Goal: Information Seeking & Learning: Check status

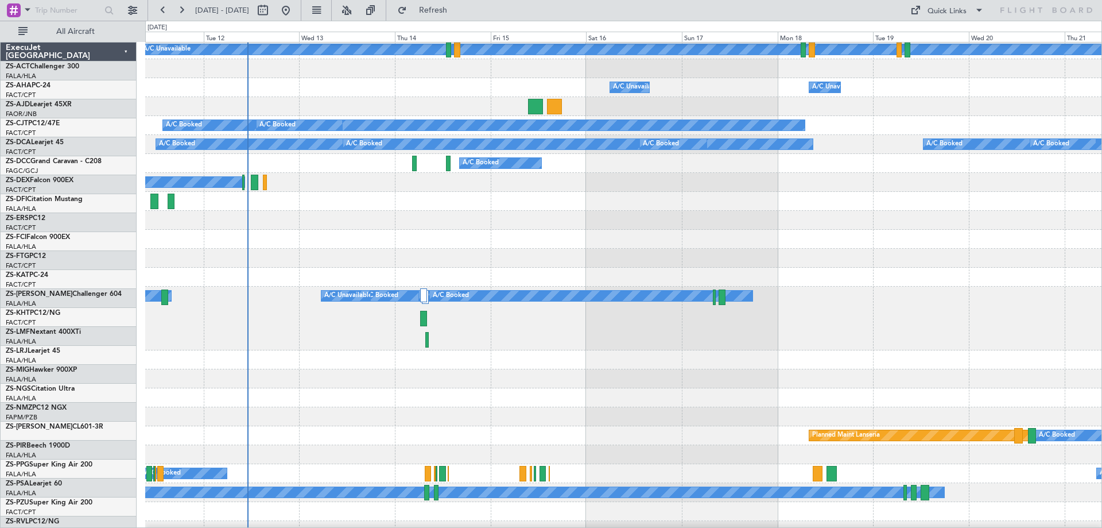
scroll to position [230, 0]
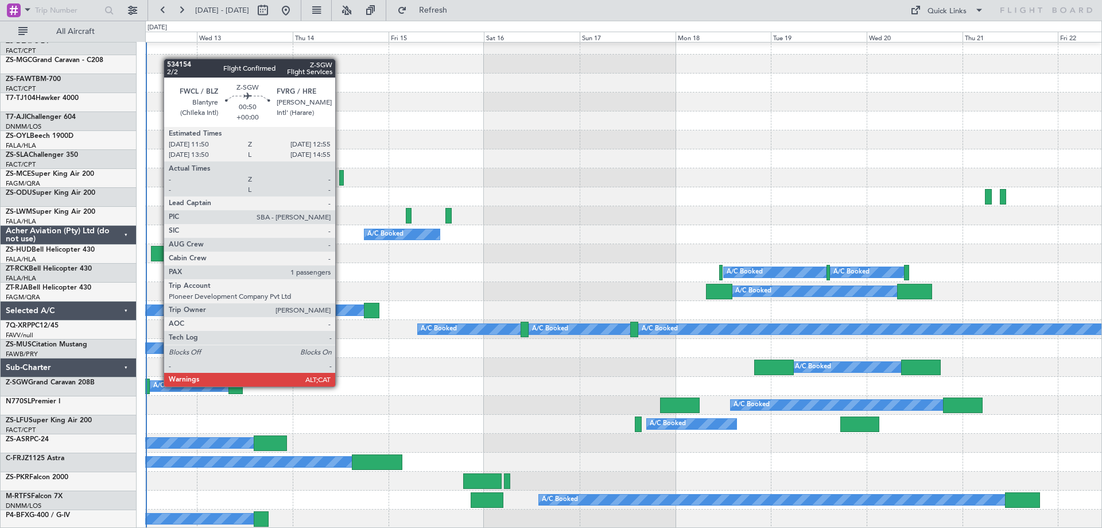
scroll to position [841, 0]
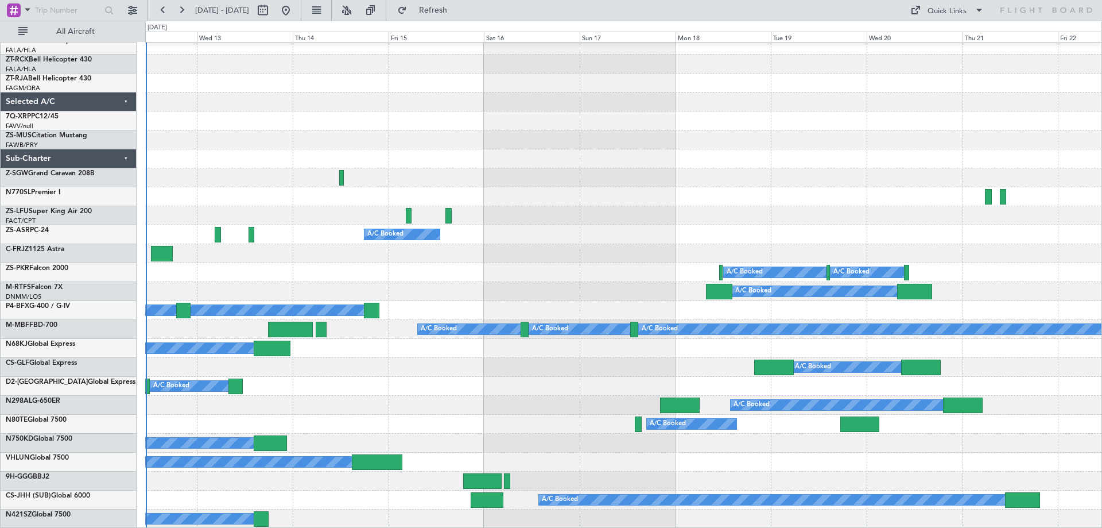
click at [598, 172] on div at bounding box center [623, 177] width 957 height 19
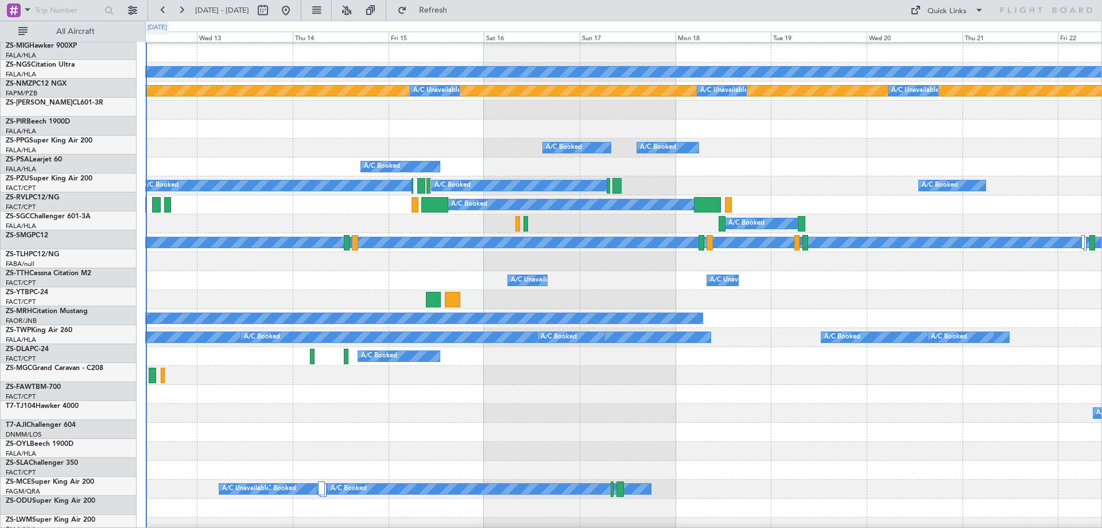
scroll to position [37, 0]
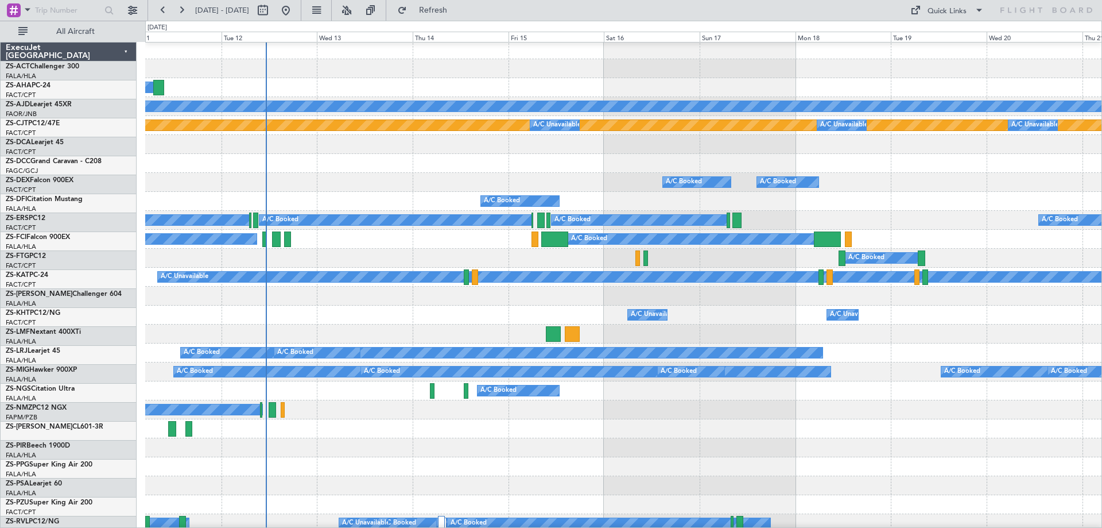
scroll to position [3, 0]
click at [483, 325] on div "A/C Booked" at bounding box center [623, 333] width 957 height 19
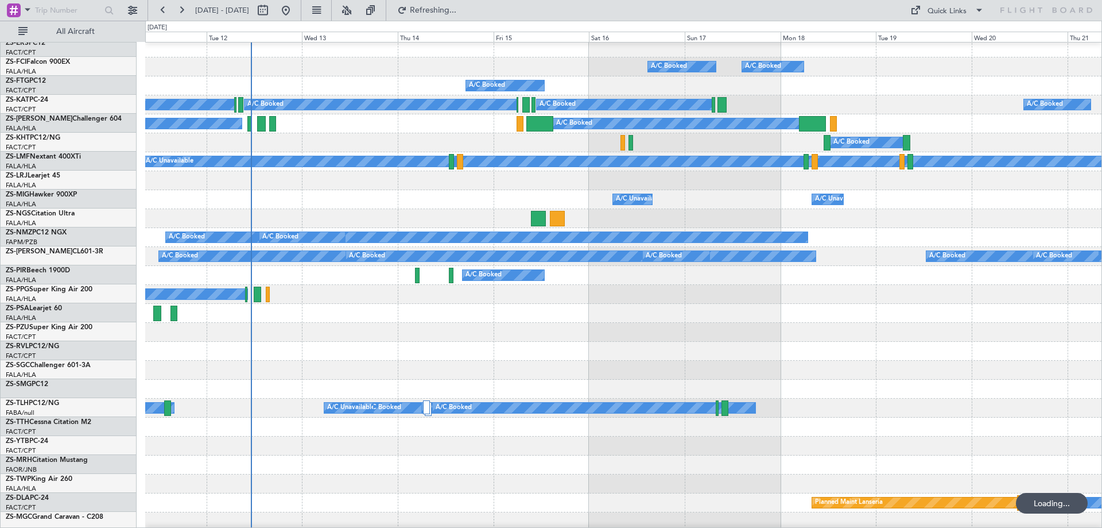
scroll to position [233, 0]
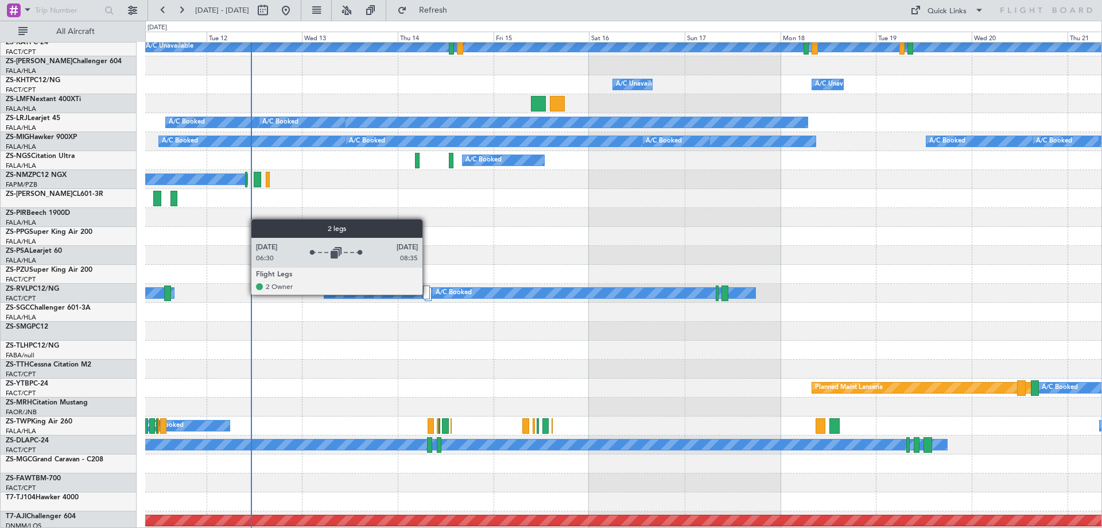
click at [428, 294] on div at bounding box center [426, 292] width 7 height 14
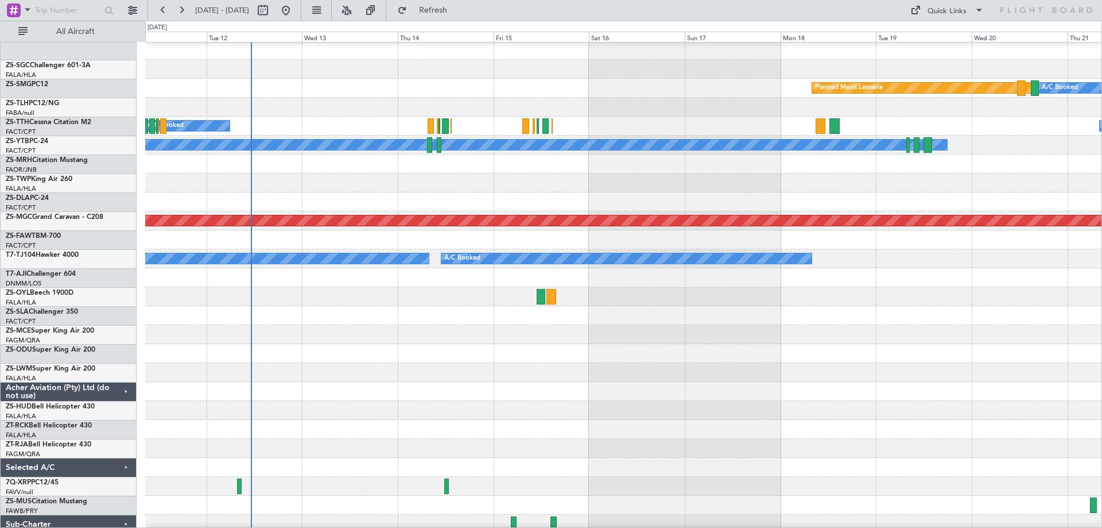
scroll to position [634, 0]
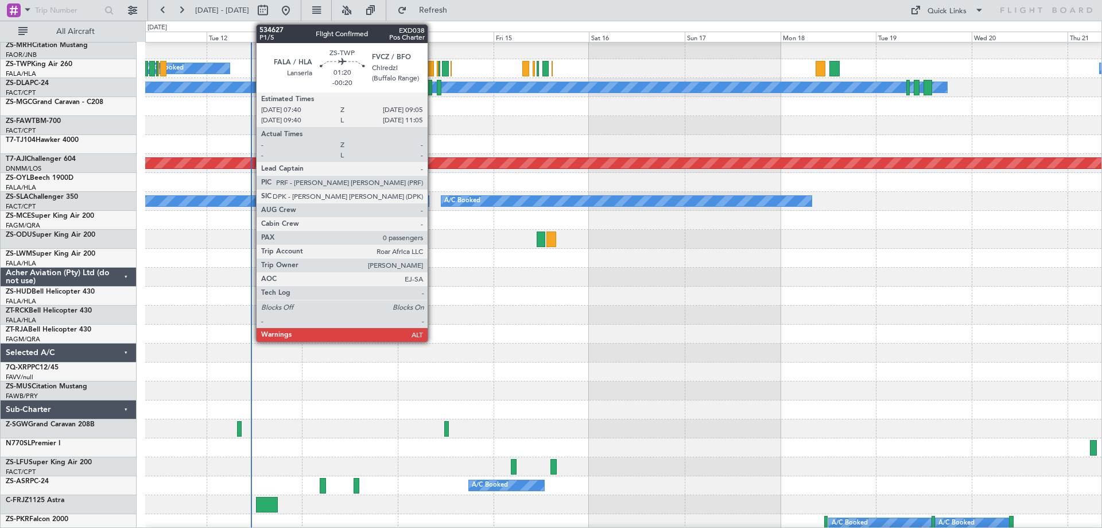
click at [433, 68] on div at bounding box center [431, 69] width 6 height 16
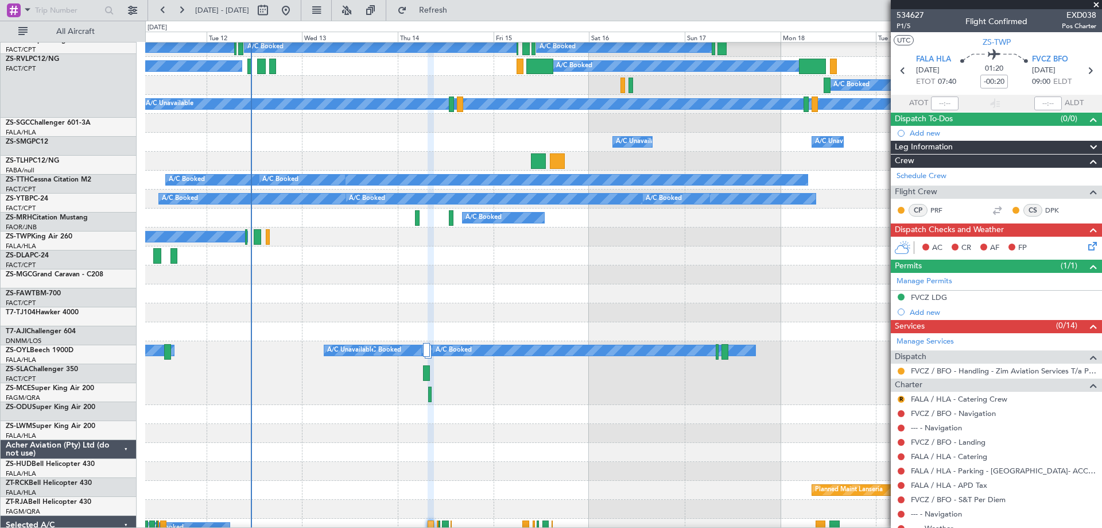
scroll to position [175, 0]
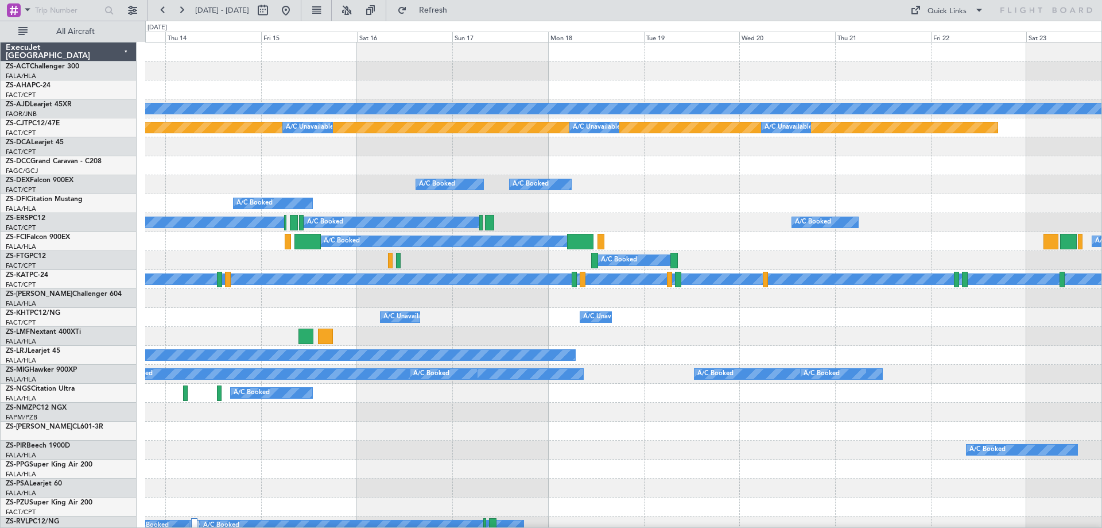
click at [145, 291] on div "Planned Maint Planned Maint A/C Unavailable A/C Unavailable A/C Unavailable A/C…" at bounding box center [551, 274] width 1102 height 507
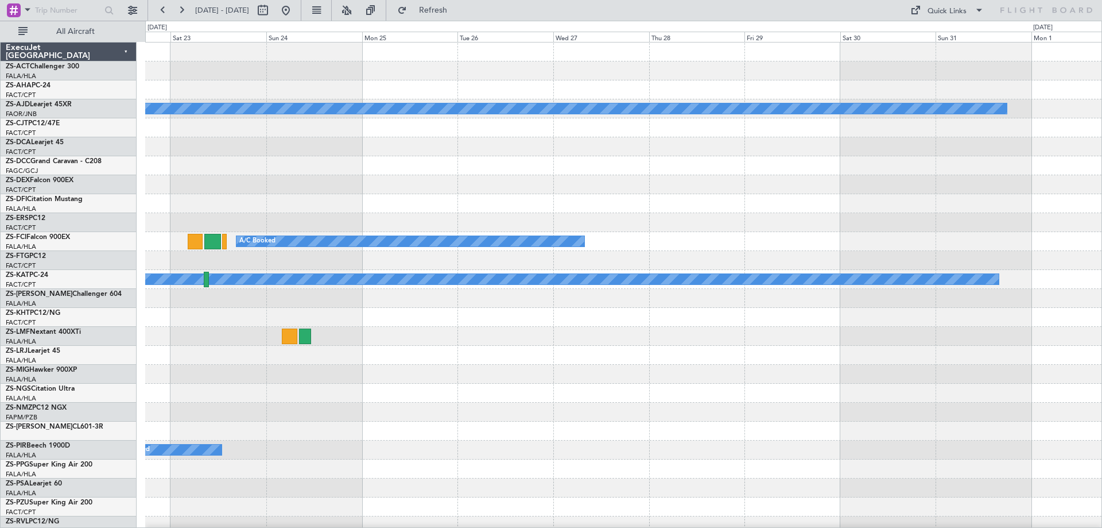
click at [136, 358] on div "Planned Maint A/C Unavailable Planned Maint A/C Booked A/C Booked A/C Booked A/…" at bounding box center [551, 274] width 1102 height 507
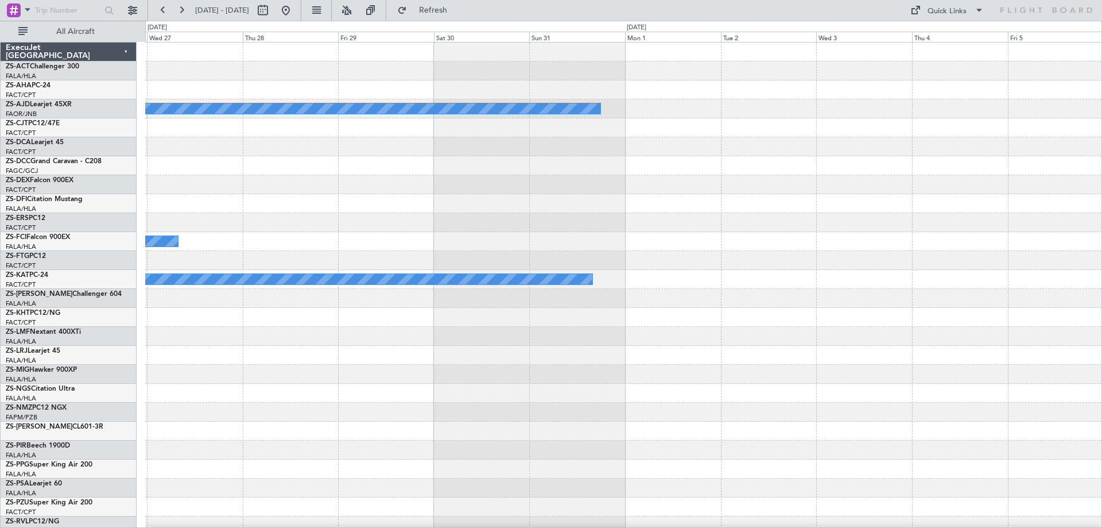
click at [239, 374] on div at bounding box center [623, 374] width 957 height 19
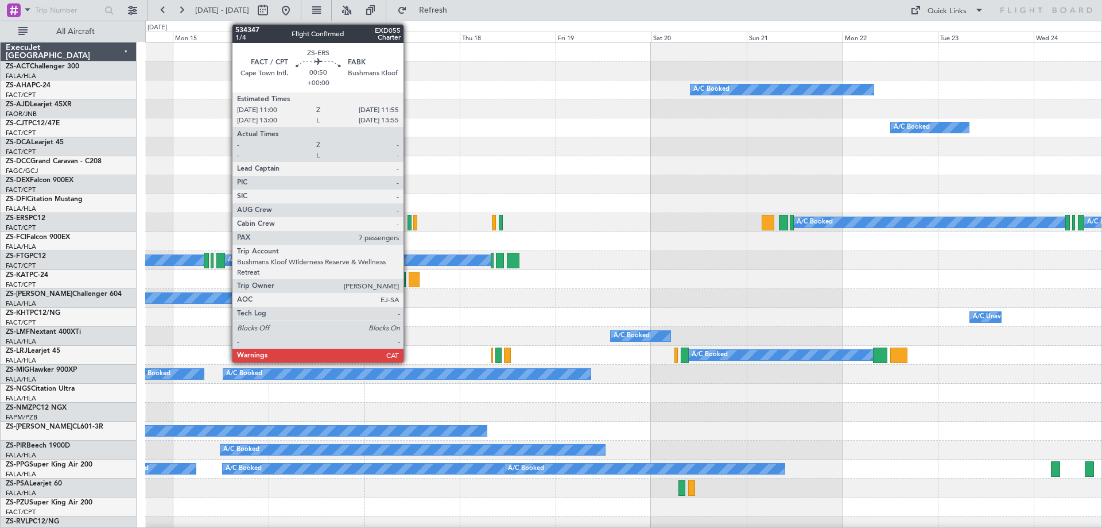
click at [409, 223] on div at bounding box center [410, 223] width 4 height 16
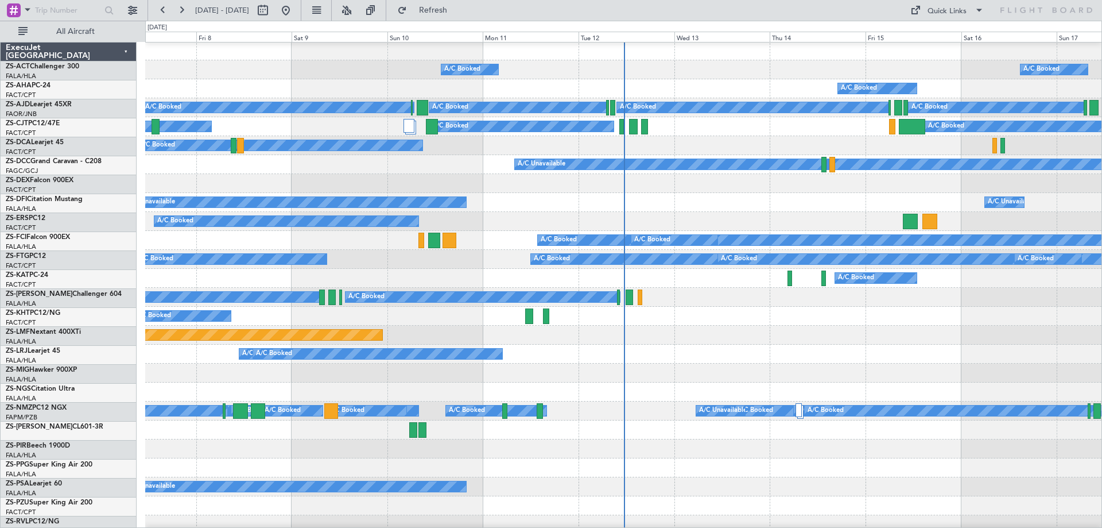
scroll to position [345, 0]
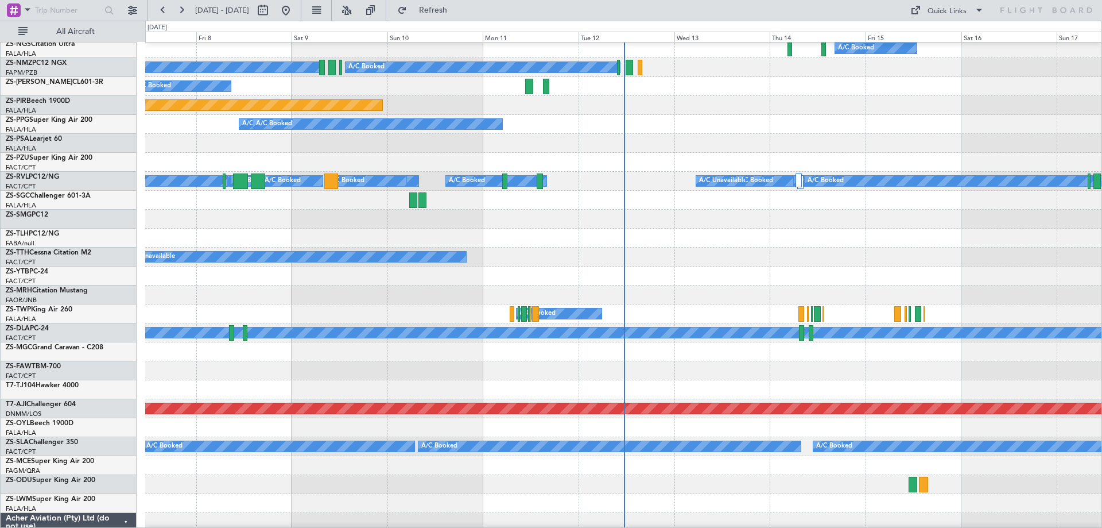
click at [731, 305] on div "A/C Booked A/C Booked A/C Booked" at bounding box center [623, 313] width 957 height 19
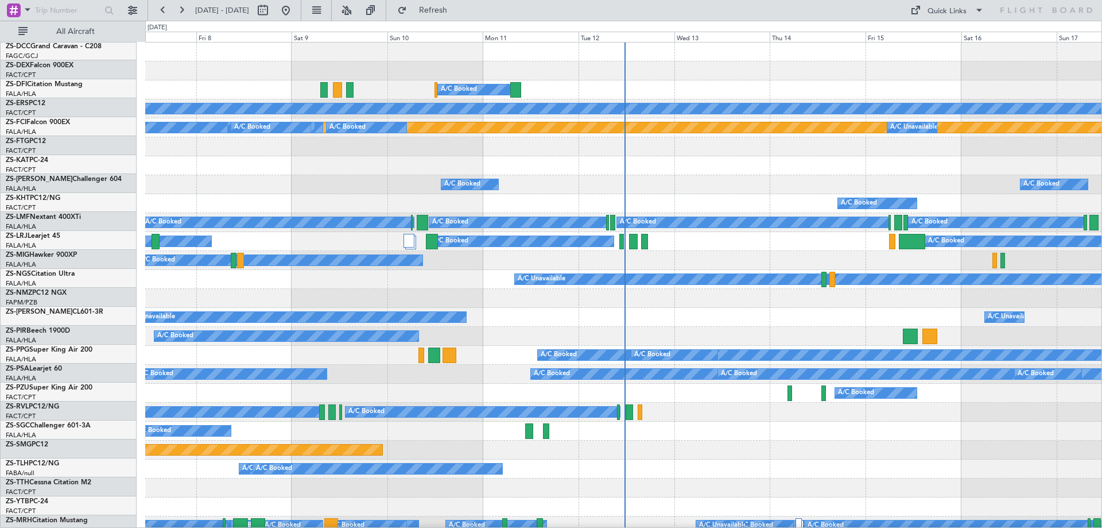
scroll to position [0, 0]
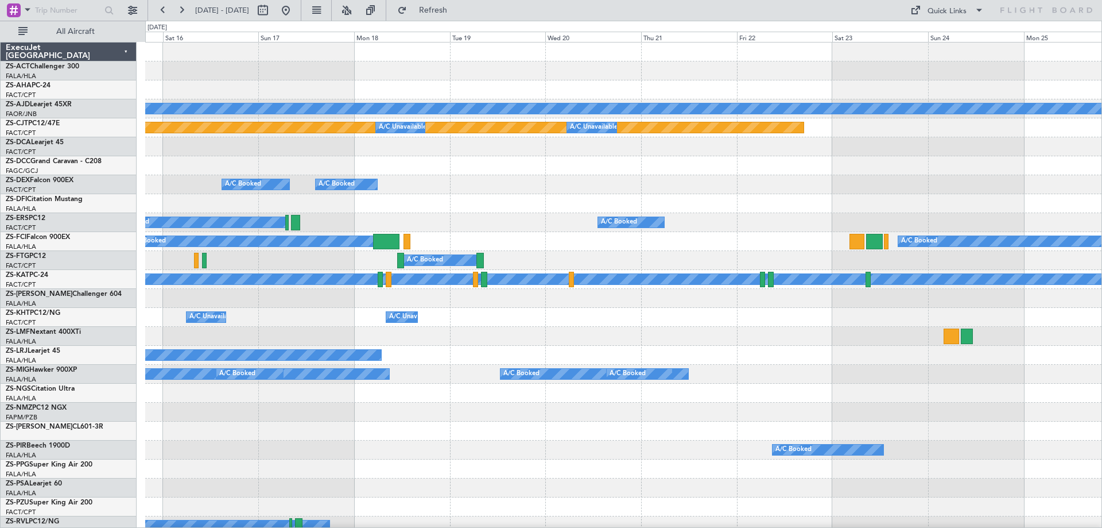
click at [140, 175] on div "Planned Maint Planned Maint A/C Unavailable A/C Unavailable A/C Unavailable A/C…" at bounding box center [551, 274] width 1102 height 507
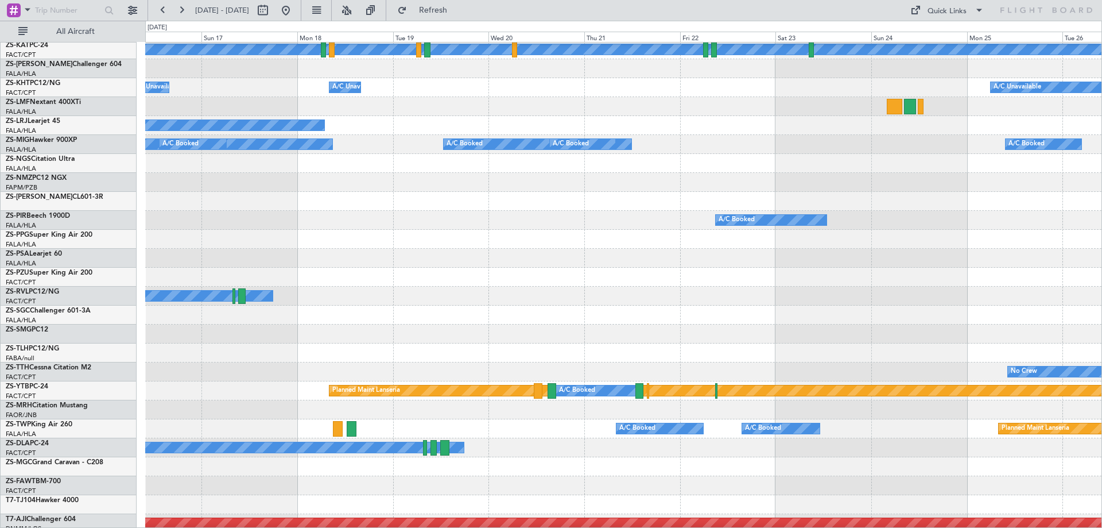
scroll to position [287, 0]
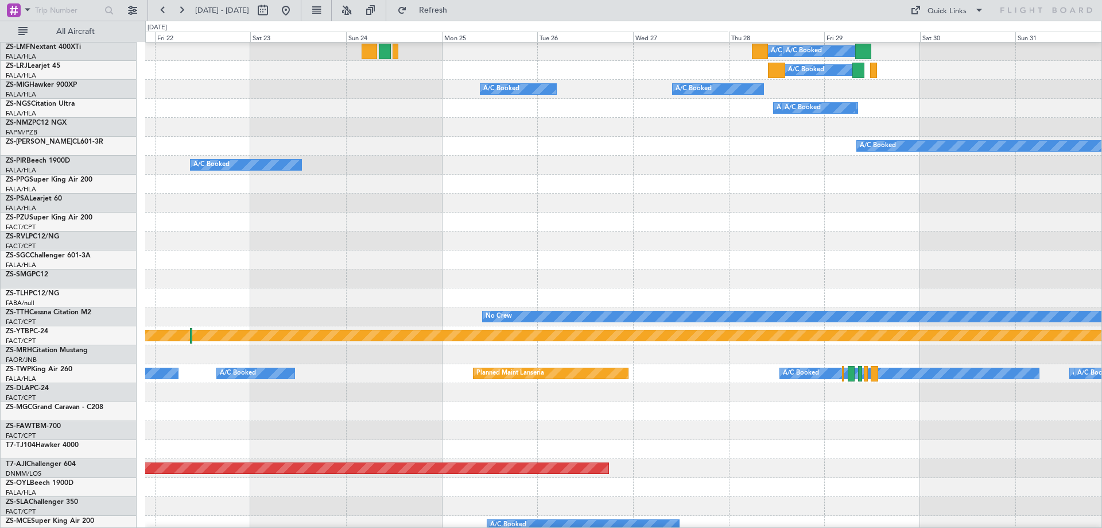
click at [297, 277] on div at bounding box center [623, 278] width 957 height 19
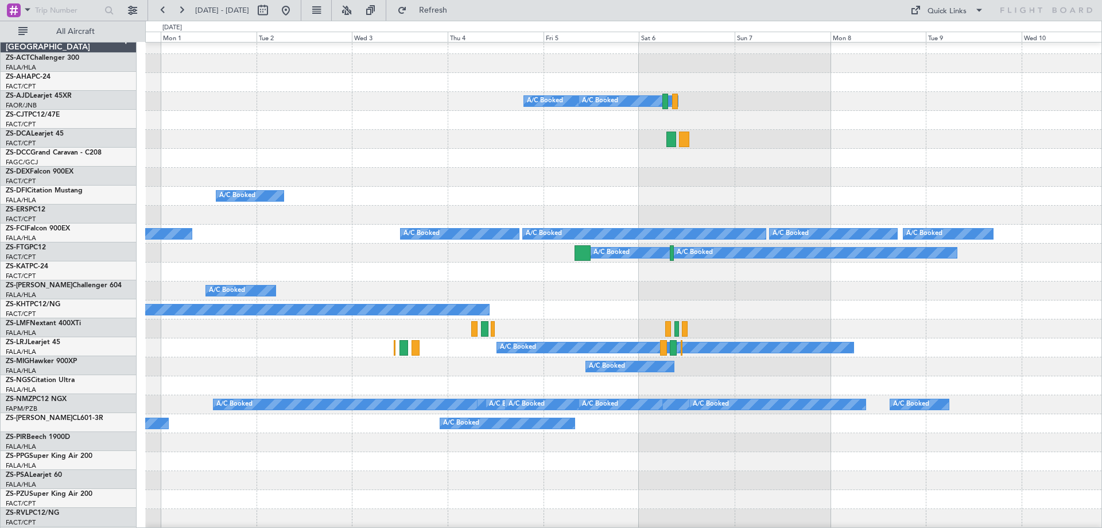
scroll to position [7, 0]
click at [101, 356] on div "A/C Booked A/C Booked A/C Booked A/C Booked Planned Maint A/C Booked A/C Booked…" at bounding box center [551, 274] width 1102 height 507
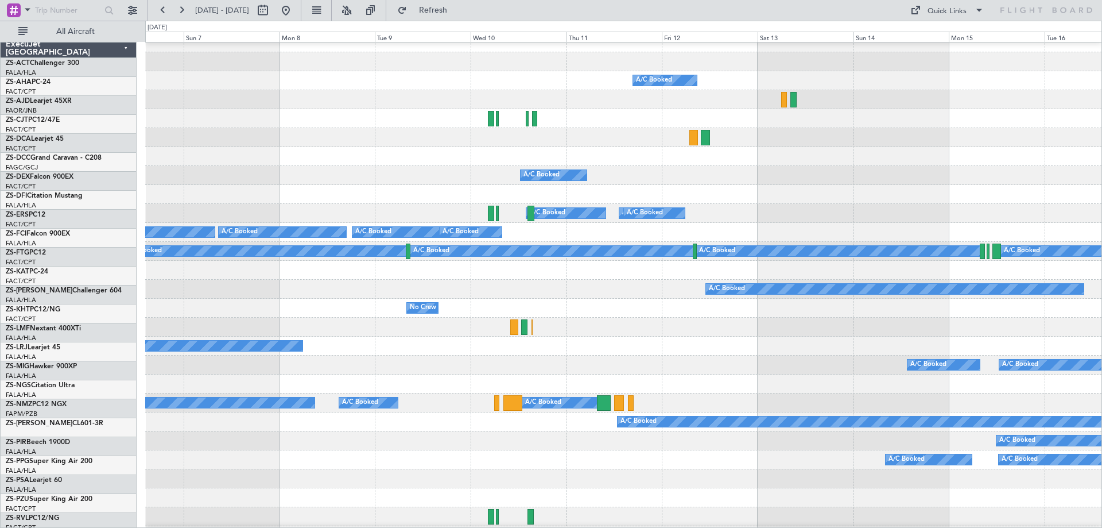
scroll to position [9, 0]
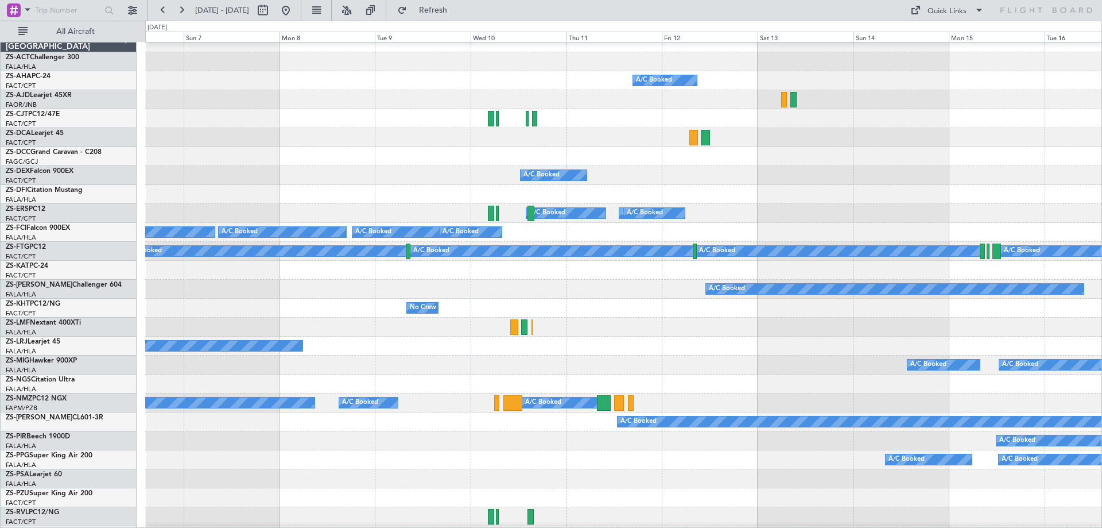
click at [184, 388] on div at bounding box center [623, 383] width 957 height 19
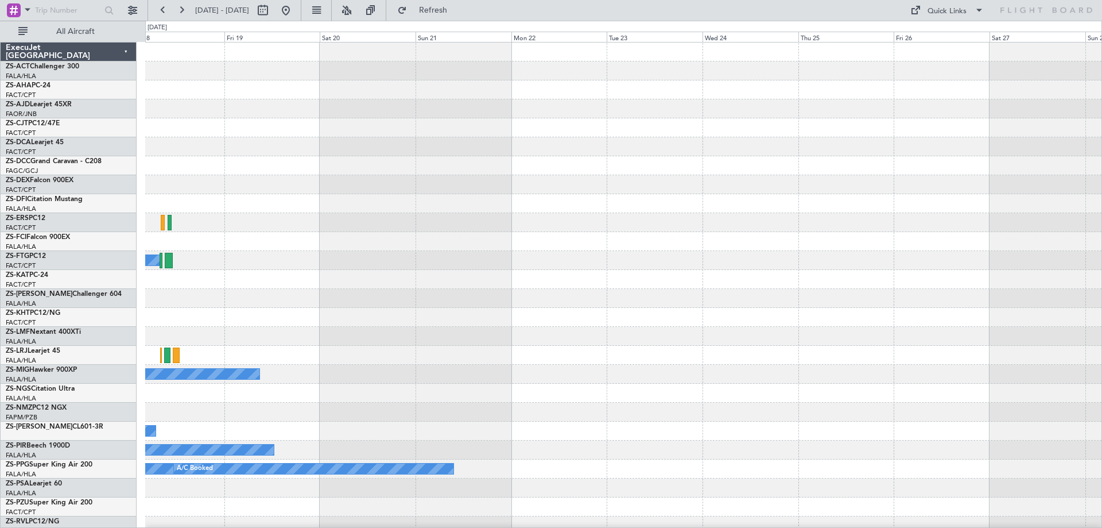
click at [233, 430] on div "A/C Booked" at bounding box center [623, 430] width 957 height 19
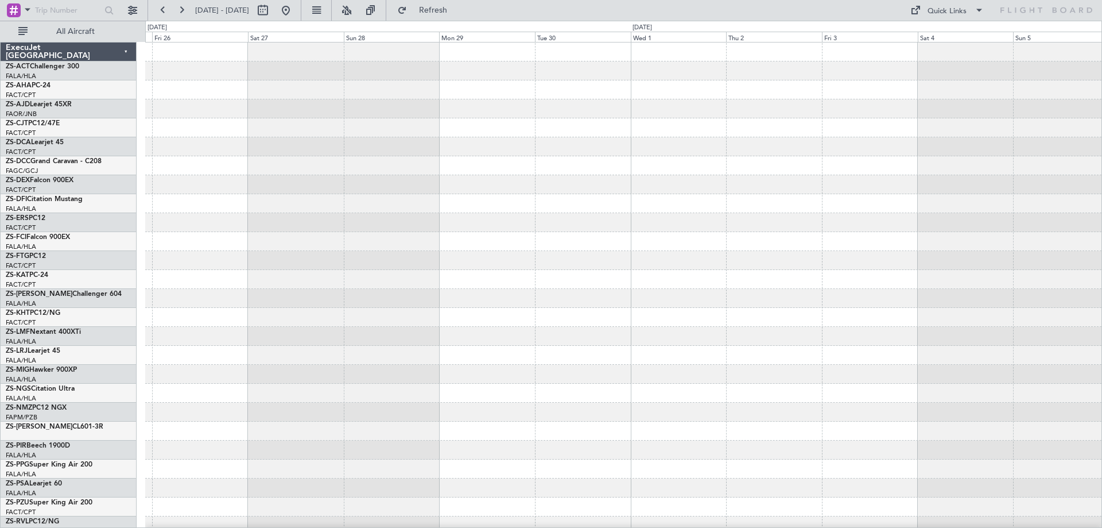
click at [293, 433] on div at bounding box center [623, 430] width 957 height 19
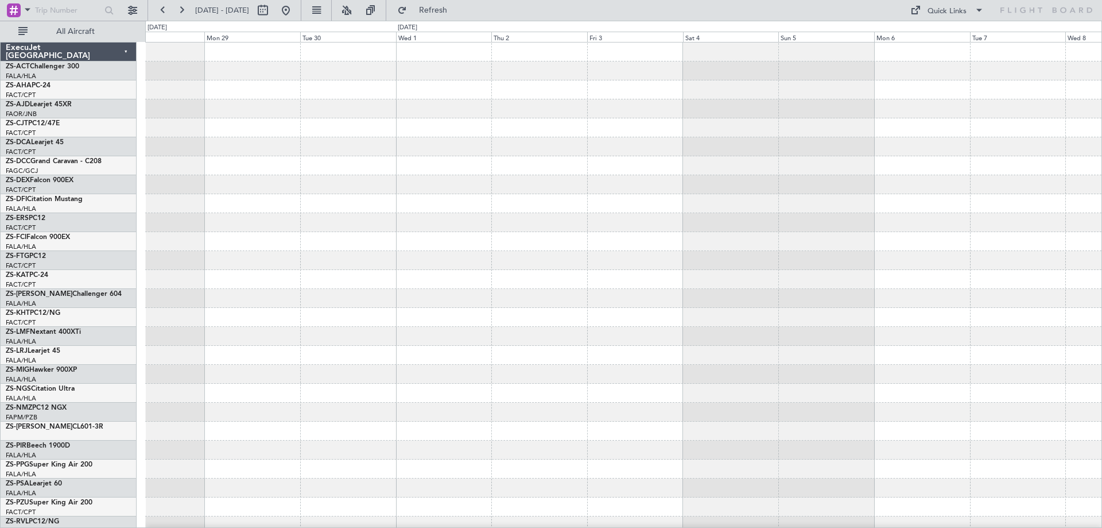
click at [303, 418] on div at bounding box center [623, 412] width 957 height 19
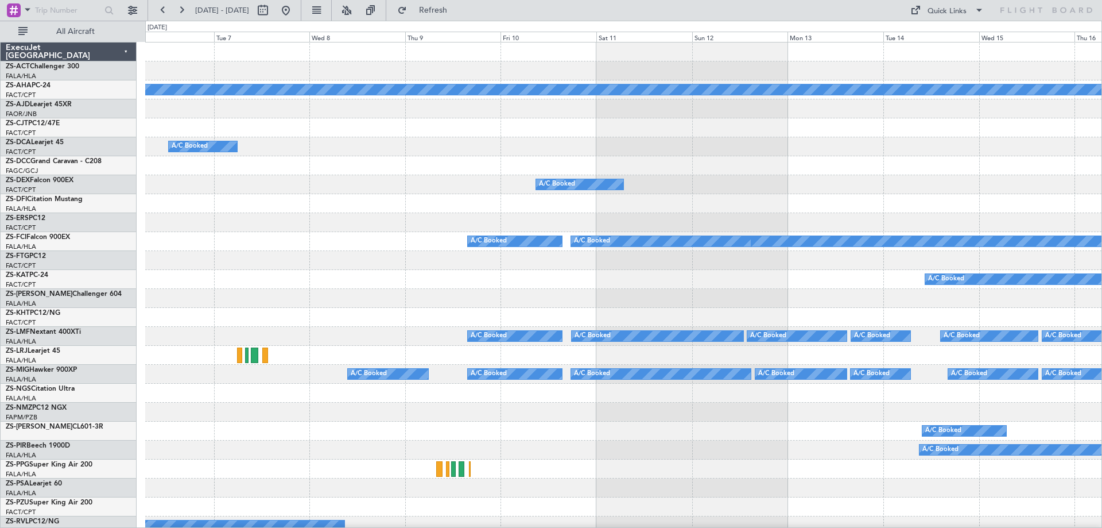
click at [870, 251] on div "Planned Maint A/C Booked A/C Booked A/C Booked A/C Booked A/C Booked A/C Booked…" at bounding box center [623, 515] width 957 height 947
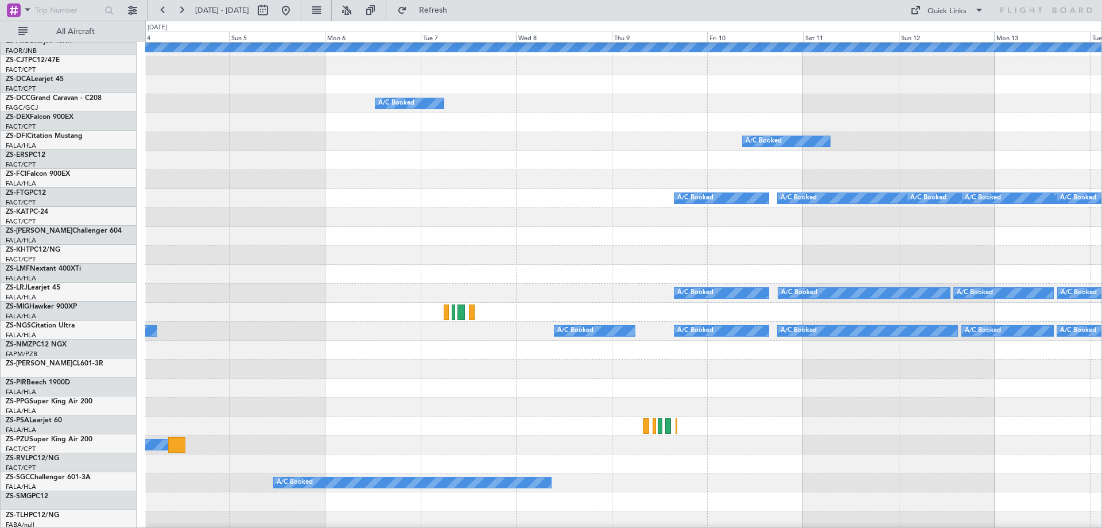
click at [537, 359] on div at bounding box center [623, 368] width 957 height 19
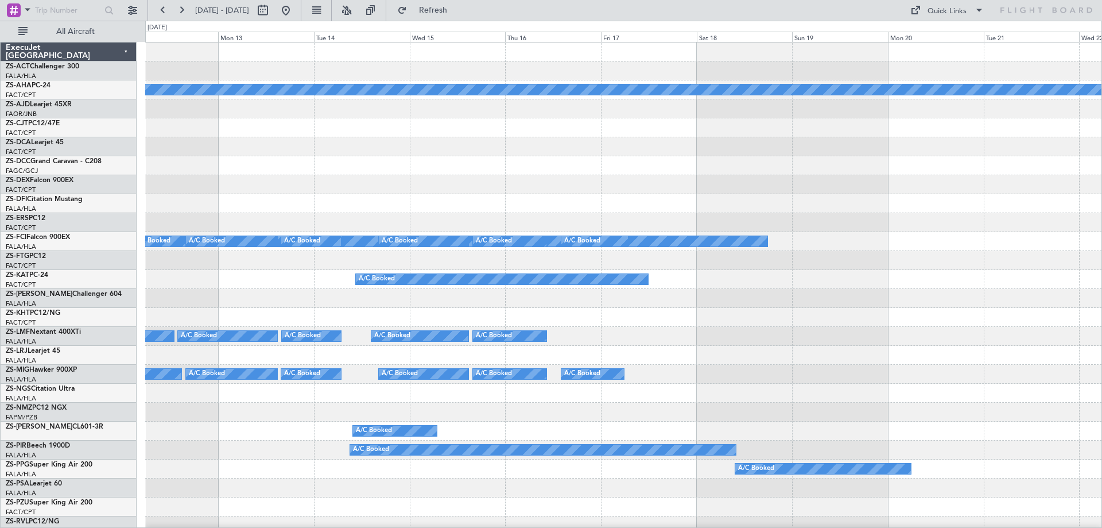
click at [230, 211] on div "Planned Maint A/C Booked A/C Booked A/C Booked A/C Booked A/C Booked A/C Booked…" at bounding box center [623, 534] width 957 height 985
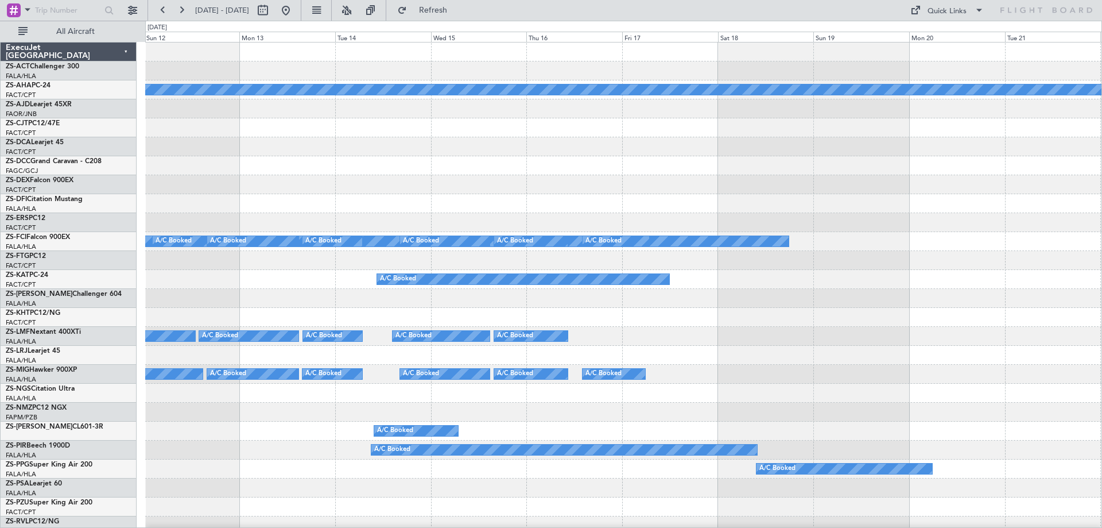
click at [954, 288] on div "Planned Maint A/C Booked A/C Booked A/C Booked A/C Booked A/C Booked A/C Booked…" at bounding box center [623, 515] width 957 height 947
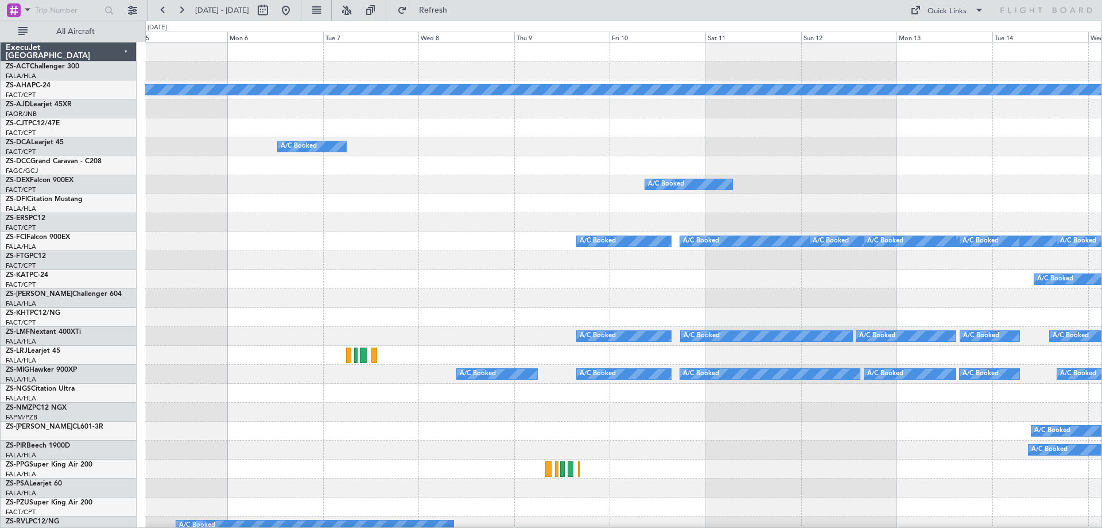
click at [969, 274] on div "Planned Maint A/C Booked A/C Booked A/C Booked A/C Booked A/C Booked A/C Booked…" at bounding box center [623, 515] width 957 height 947
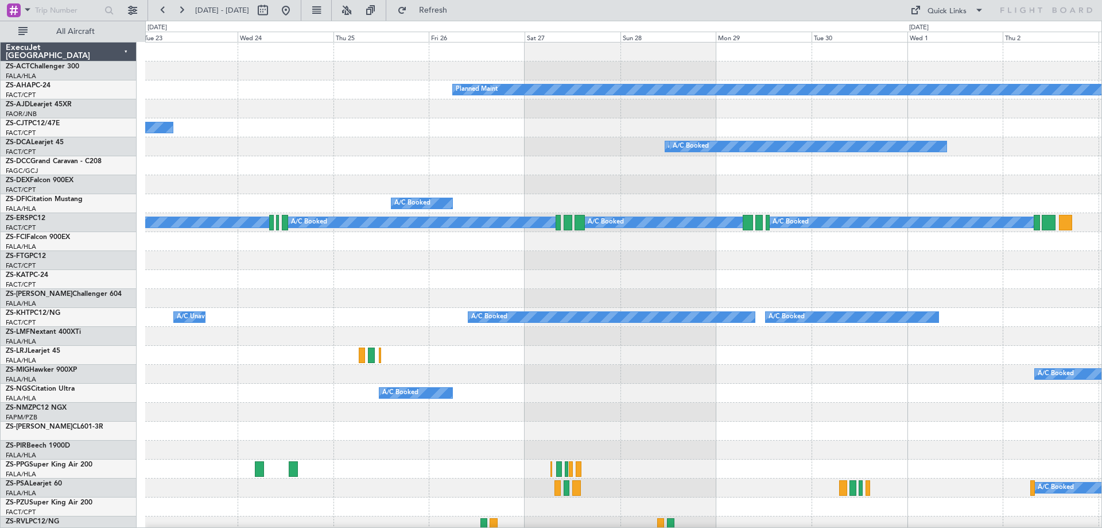
click at [991, 287] on div "Planned Maint A/C Booked A/C Booked A/C Booked A/C Booked A/C Booked A/C Booked…" at bounding box center [623, 515] width 957 height 947
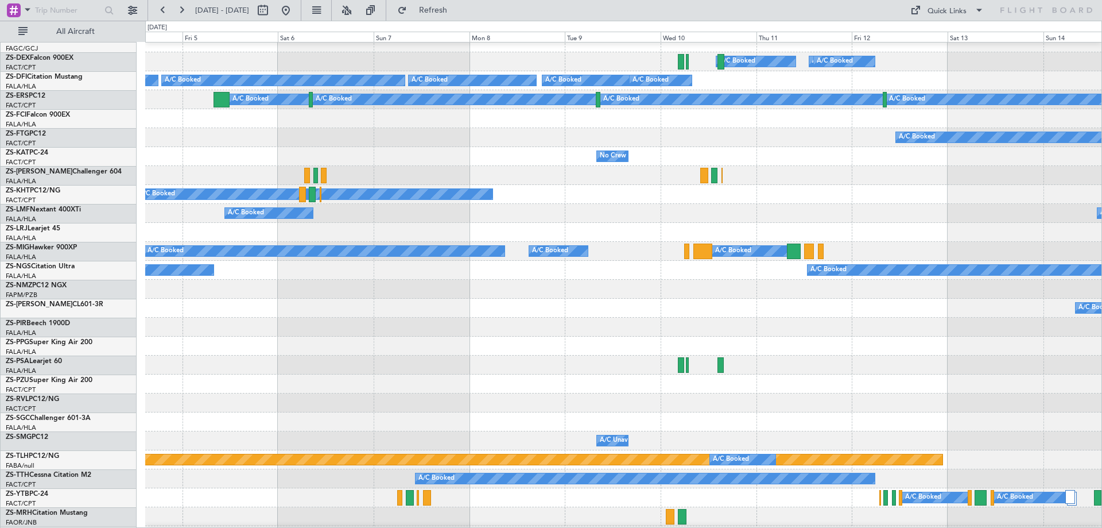
scroll to position [185, 0]
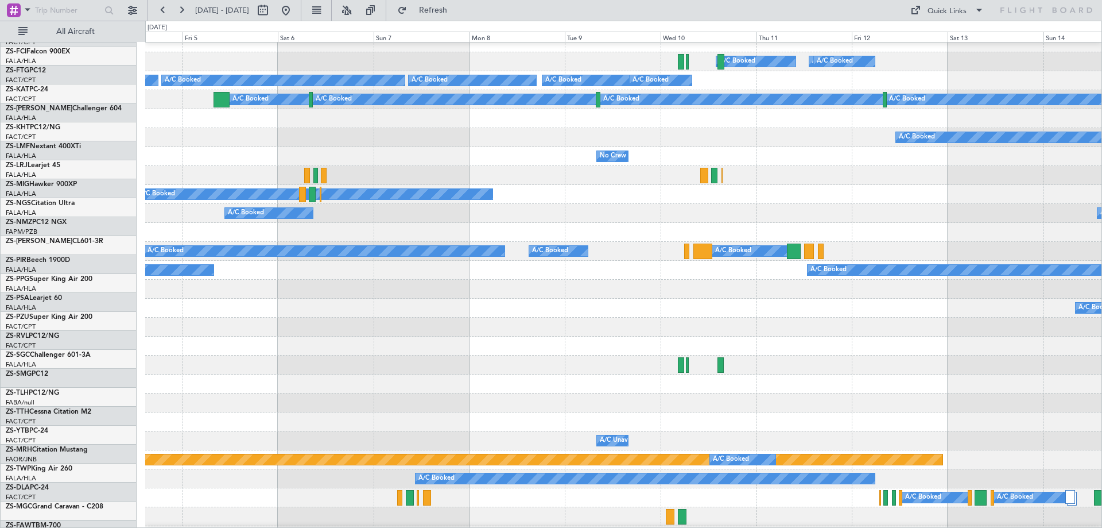
click at [567, 204] on div "A/C Booked A/C Booked A/C Booked A/C Booked" at bounding box center [623, 213] width 957 height 19
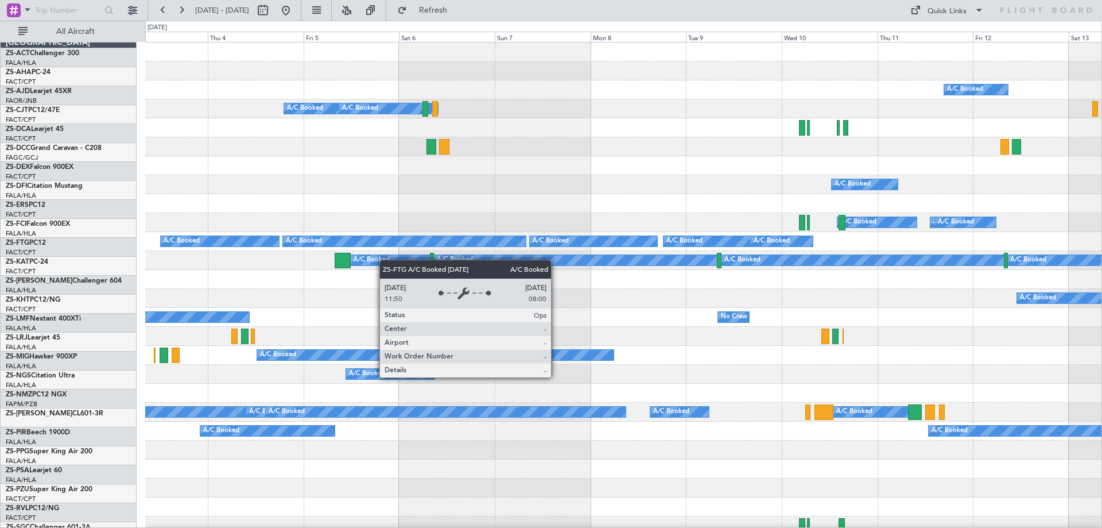
scroll to position [0, 0]
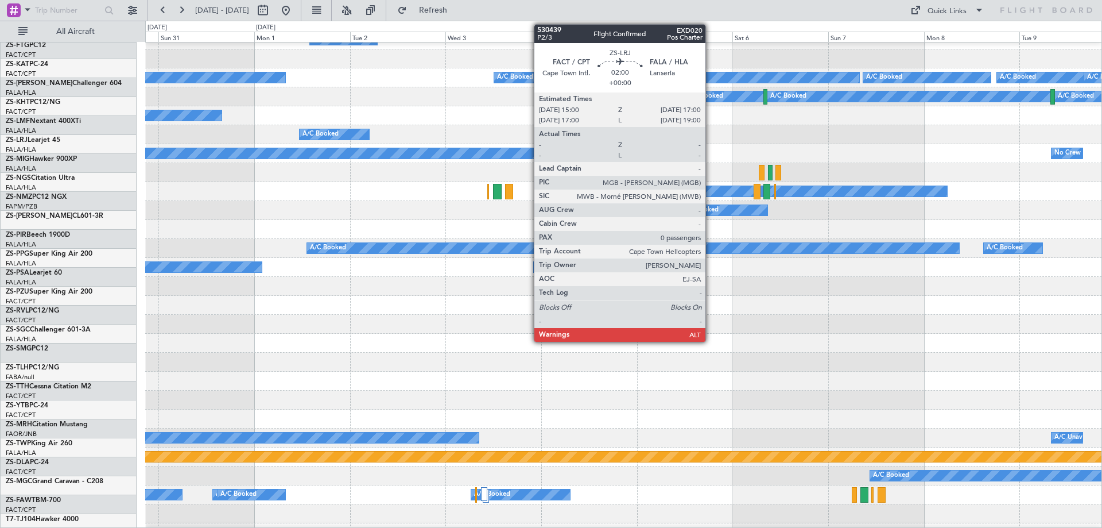
scroll to position [156, 0]
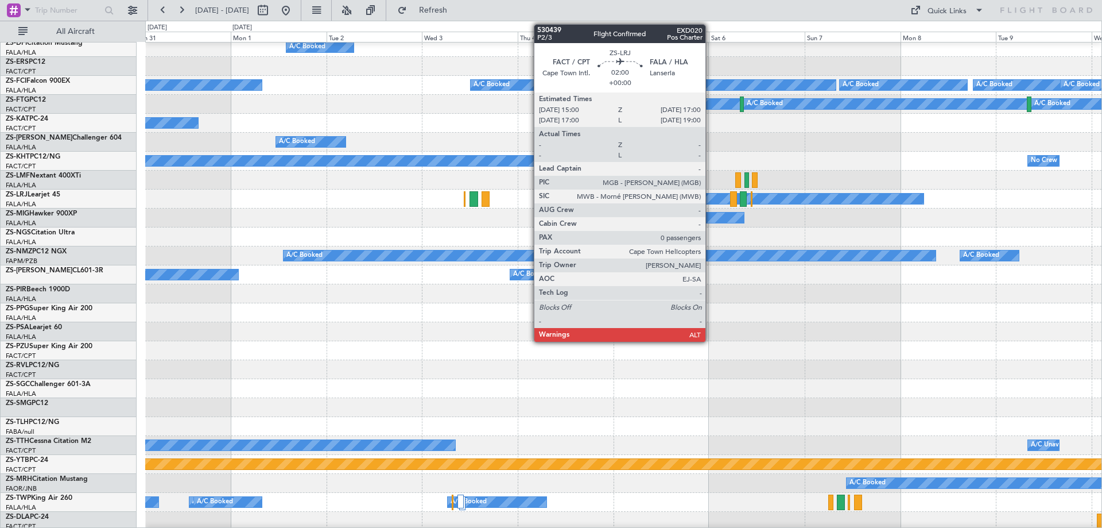
click at [534, 216] on div "A/C Booked" at bounding box center [623, 217] width 957 height 19
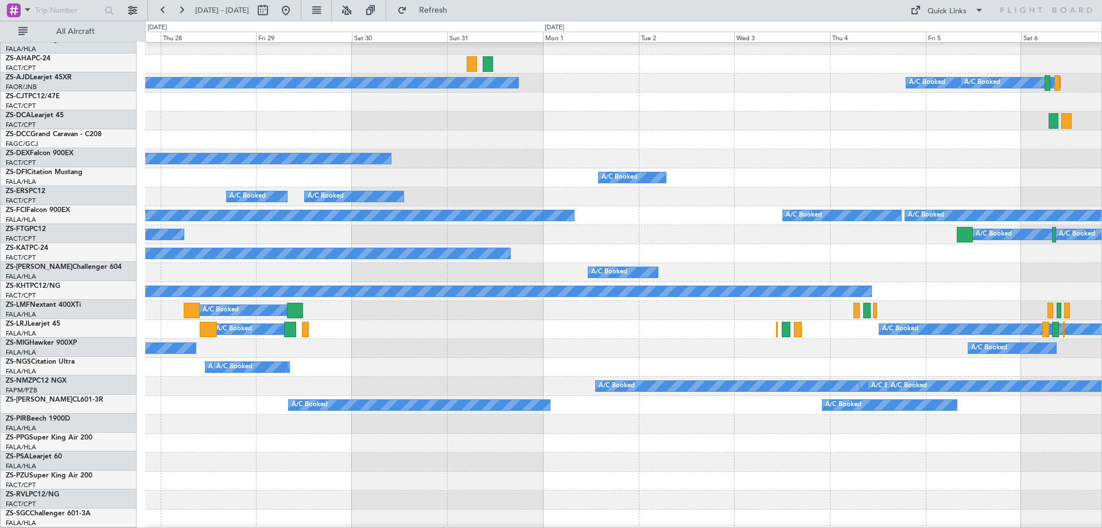
scroll to position [25, 0]
click at [670, 308] on div "A/C Booked A/C Booked" at bounding box center [623, 310] width 957 height 19
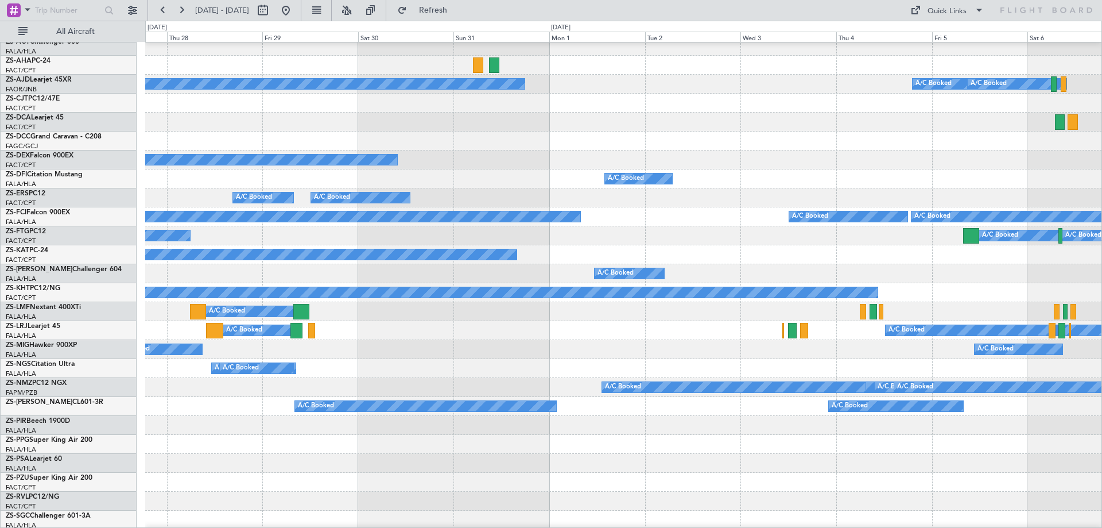
scroll to position [0, 0]
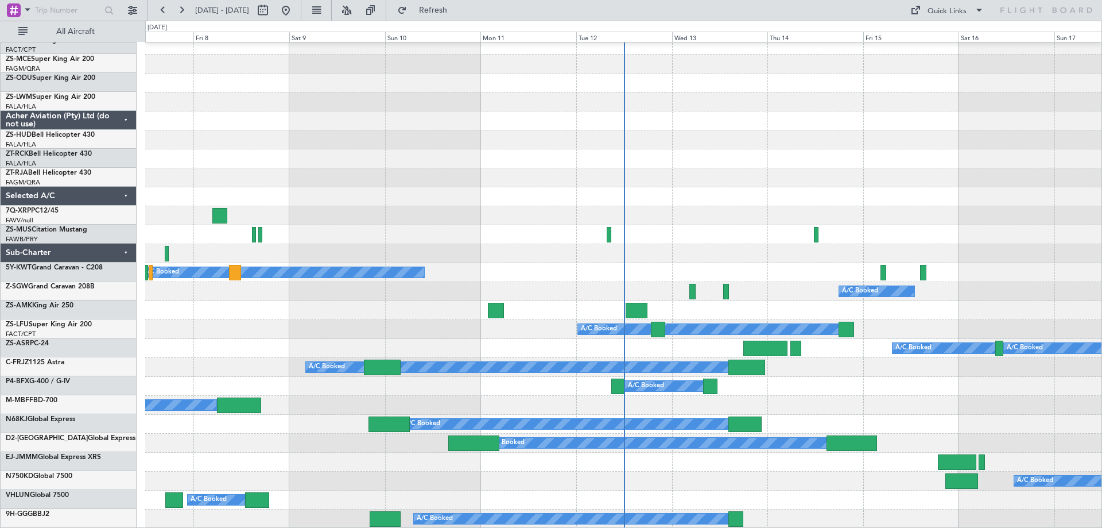
scroll to position [803, 0]
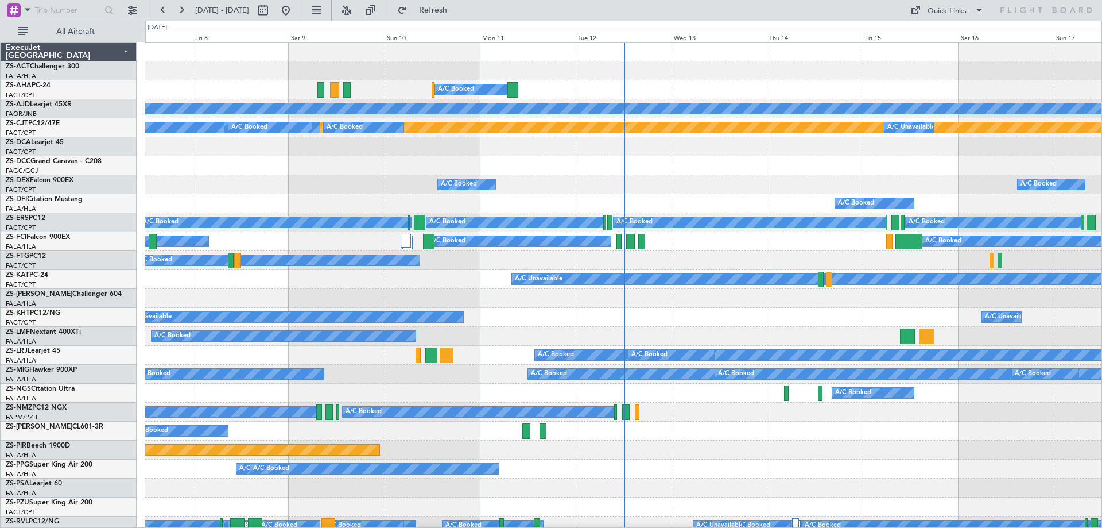
click at [790, 436] on div "A/C Booked" at bounding box center [623, 430] width 957 height 19
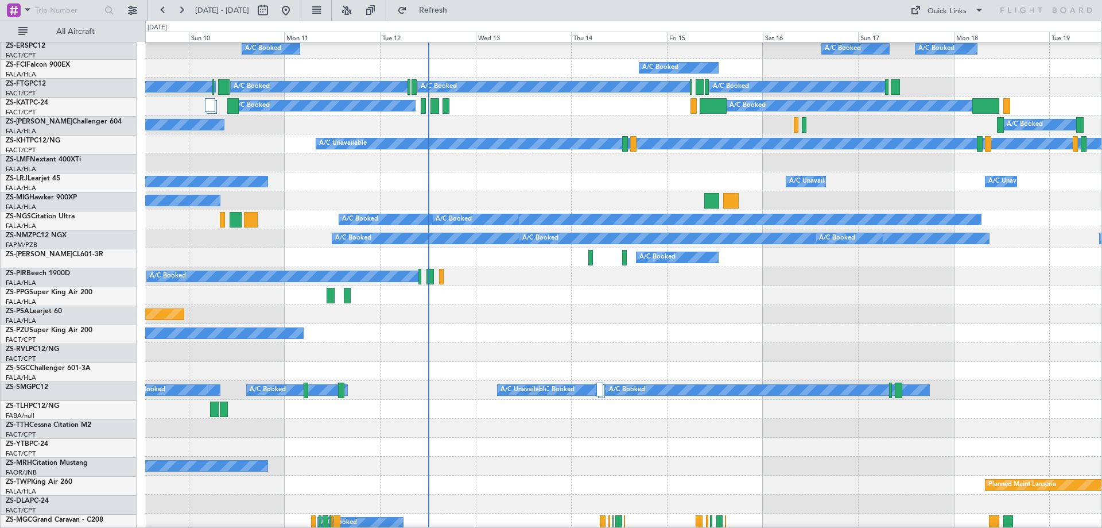
scroll to position [134, 0]
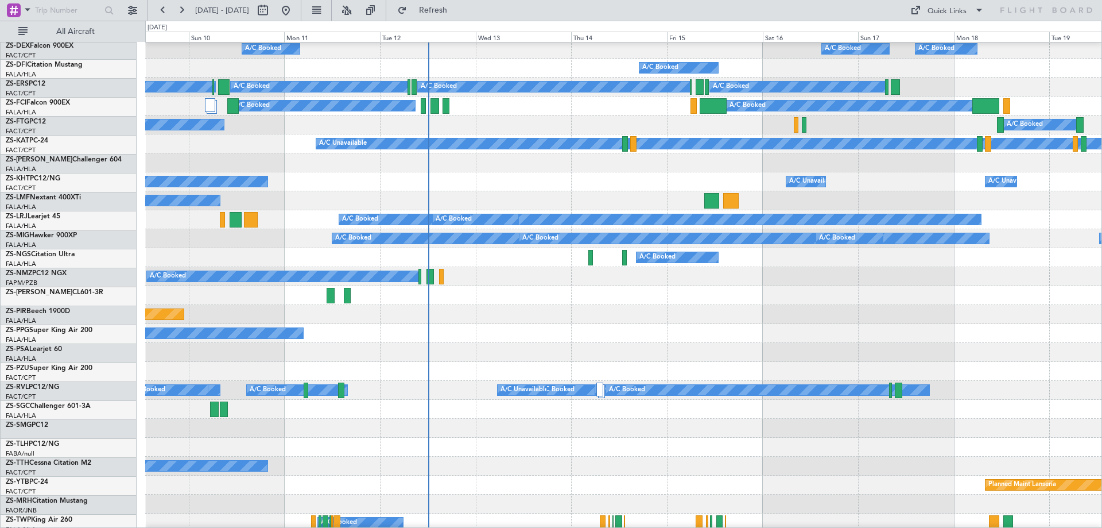
click at [683, 331] on div "A/C Booked A/C Booked A/C Booked A/C Booked A/C Booked" at bounding box center [623, 333] width 957 height 19
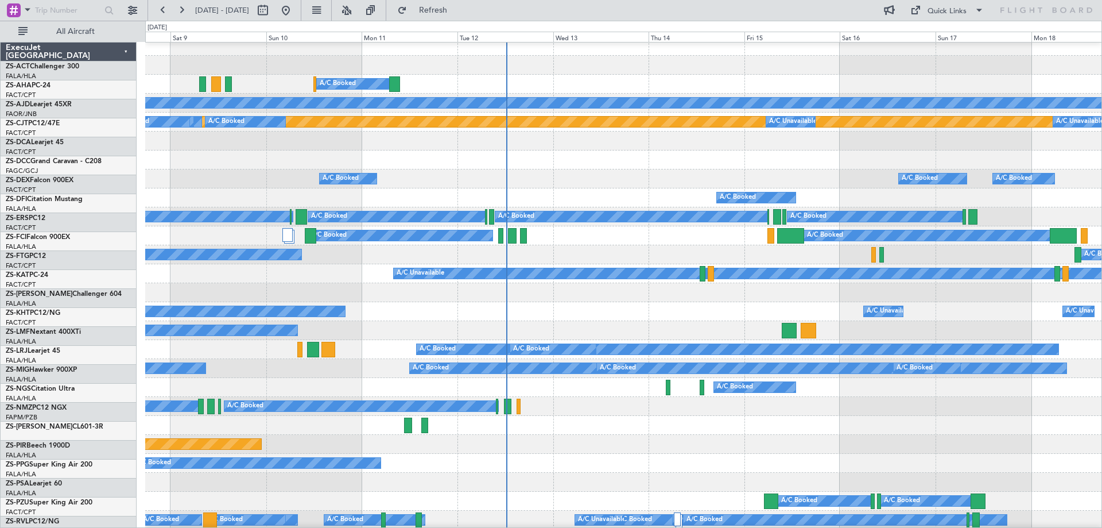
click at [599, 260] on div "A/C Booked A/C Booked" at bounding box center [623, 254] width 957 height 19
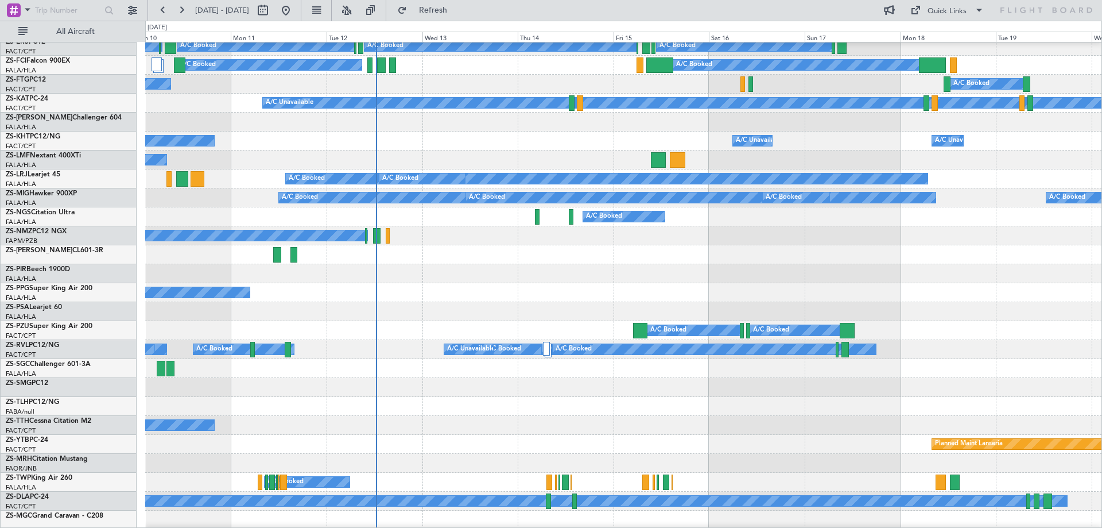
scroll to position [234, 0]
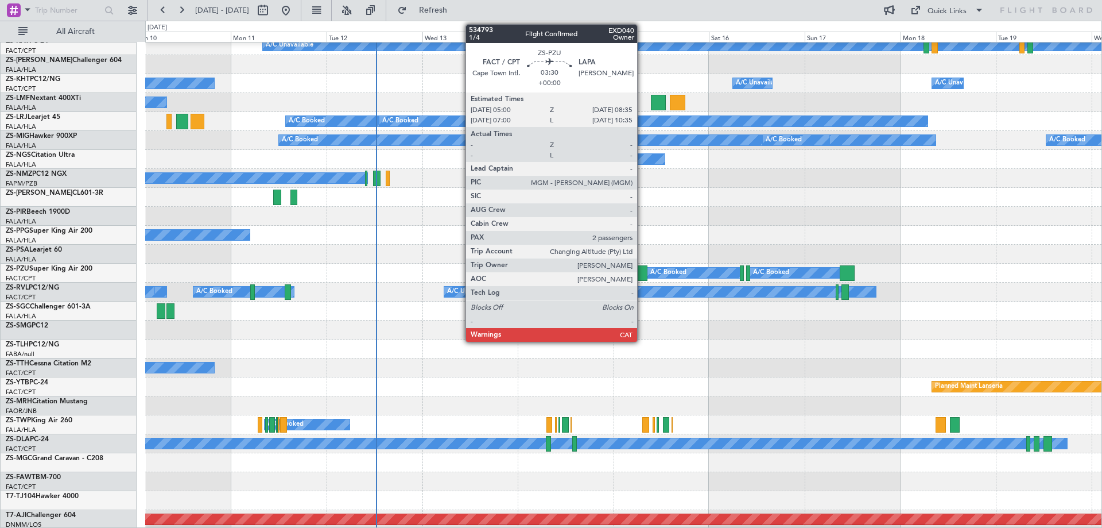
click at [643, 278] on div at bounding box center [640, 273] width 14 height 16
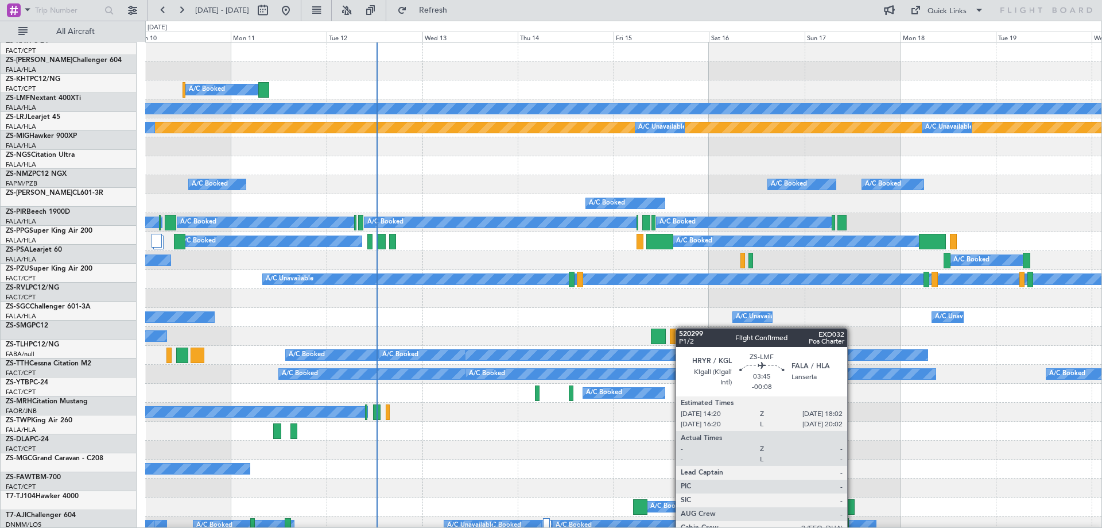
scroll to position [0, 0]
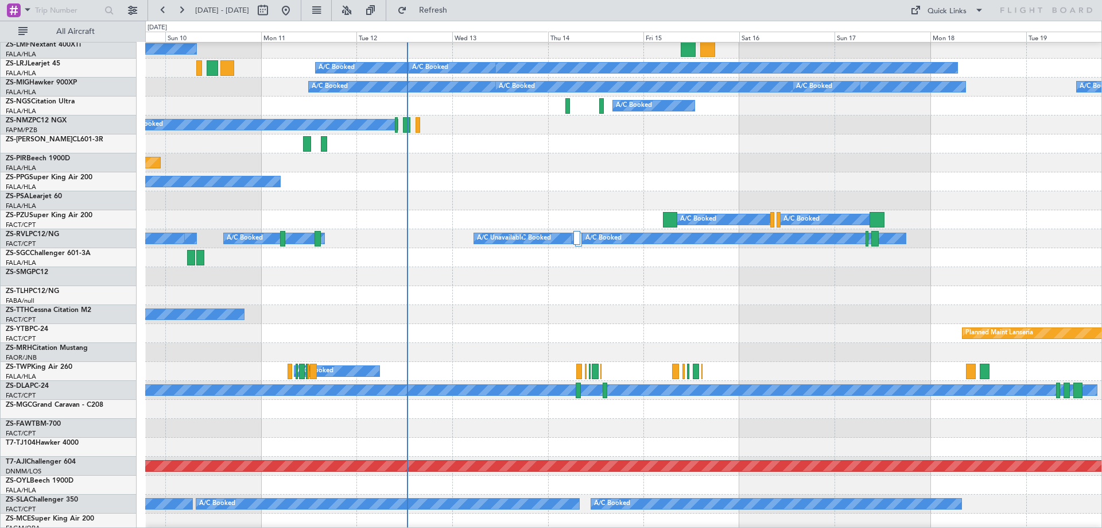
scroll to position [345, 0]
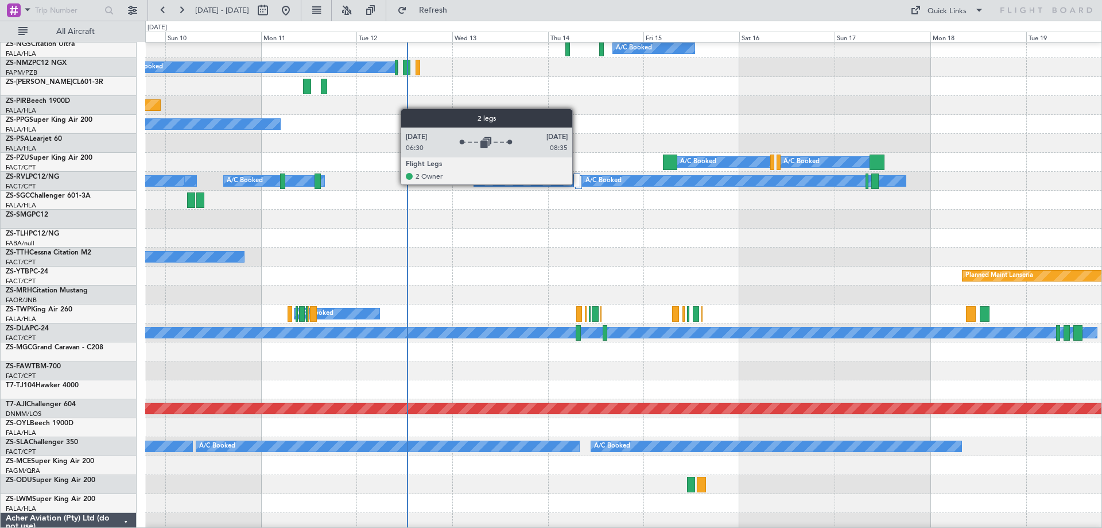
click at [578, 184] on div at bounding box center [577, 180] width 7 height 14
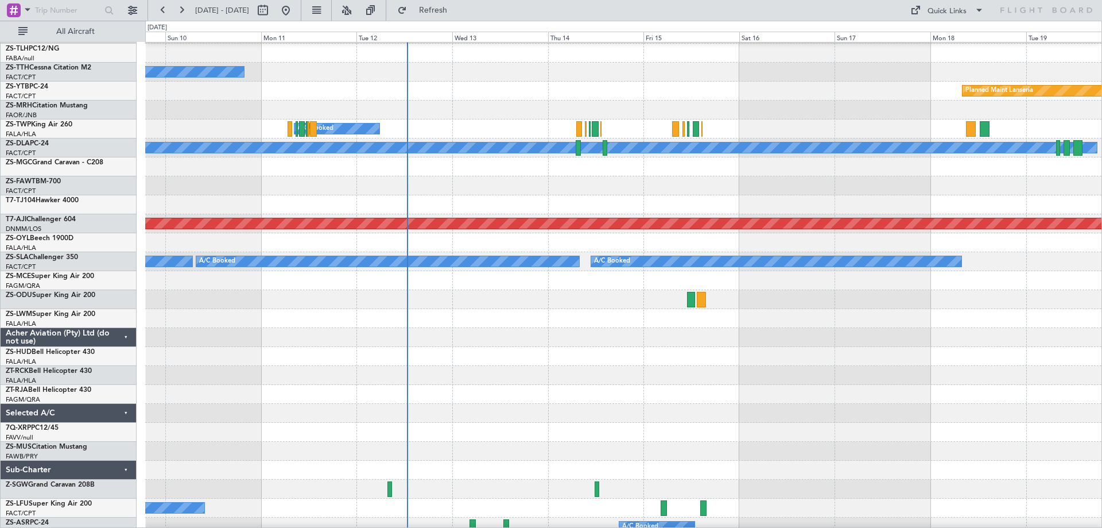
scroll to position [689, 0]
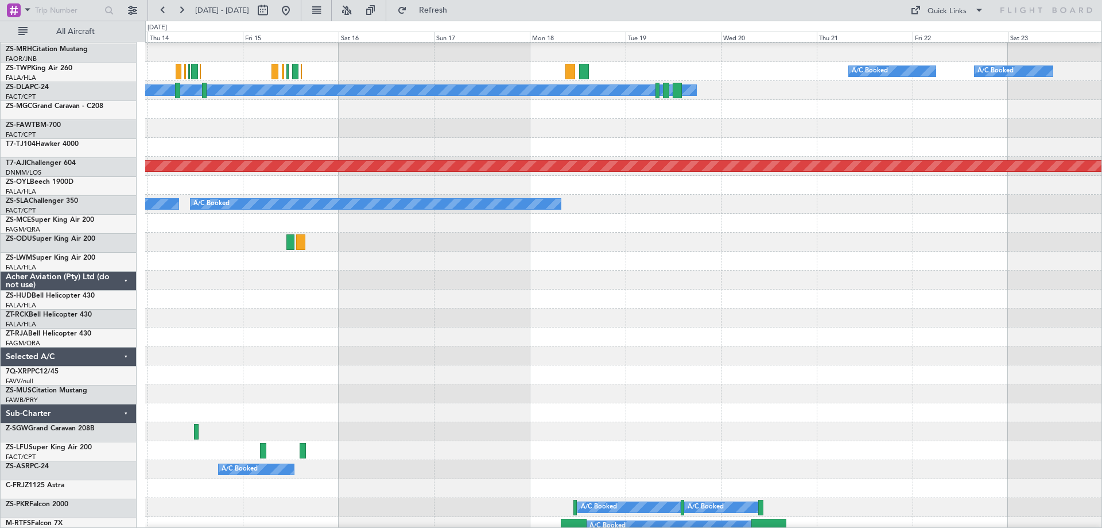
click at [171, 301] on div "Planned Maint Lanseria A/C Booked A/C Booked A/C Booked Planned Maint Lanseria …" at bounding box center [623, 87] width 957 height 1352
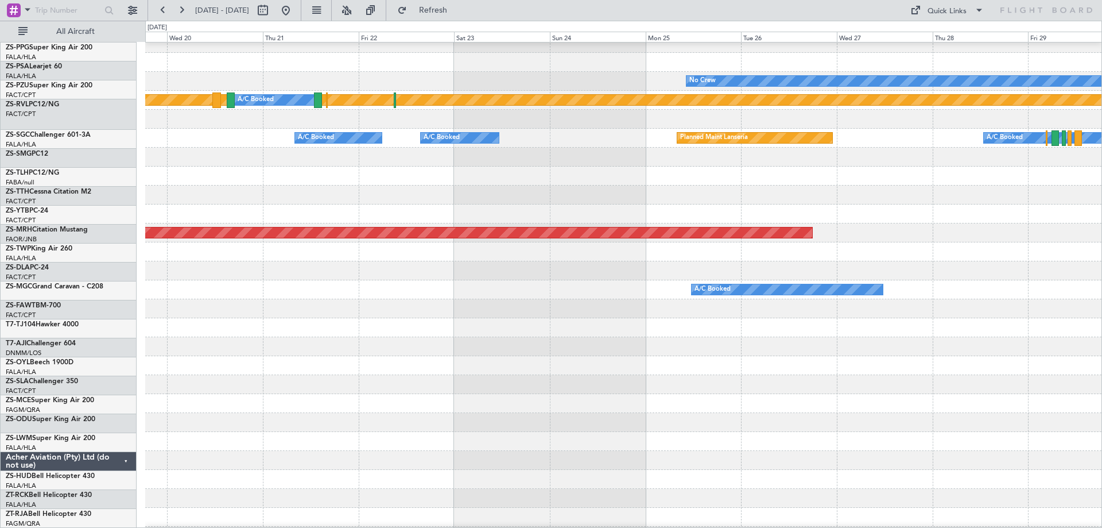
click at [11, 459] on div "No Crew Planned Maint Lanseria A/C Booked A/C Booked A/C Booked Planned Maint L…" at bounding box center [551, 274] width 1102 height 507
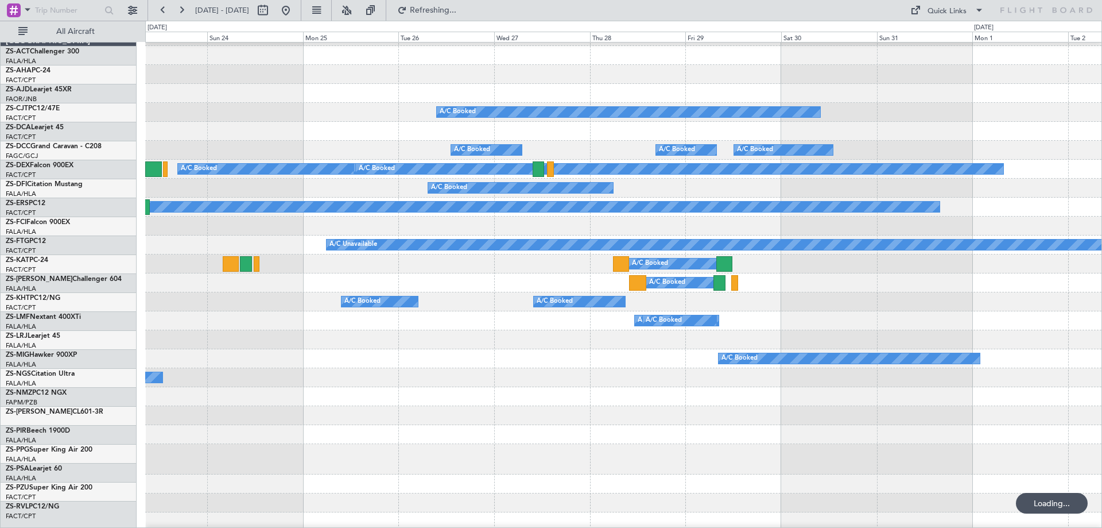
scroll to position [0, 0]
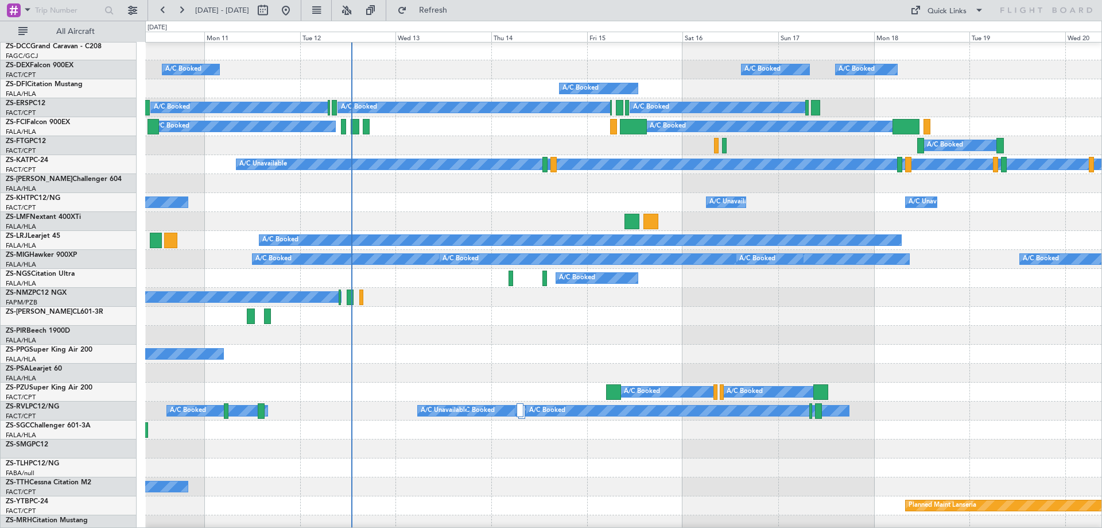
scroll to position [57, 0]
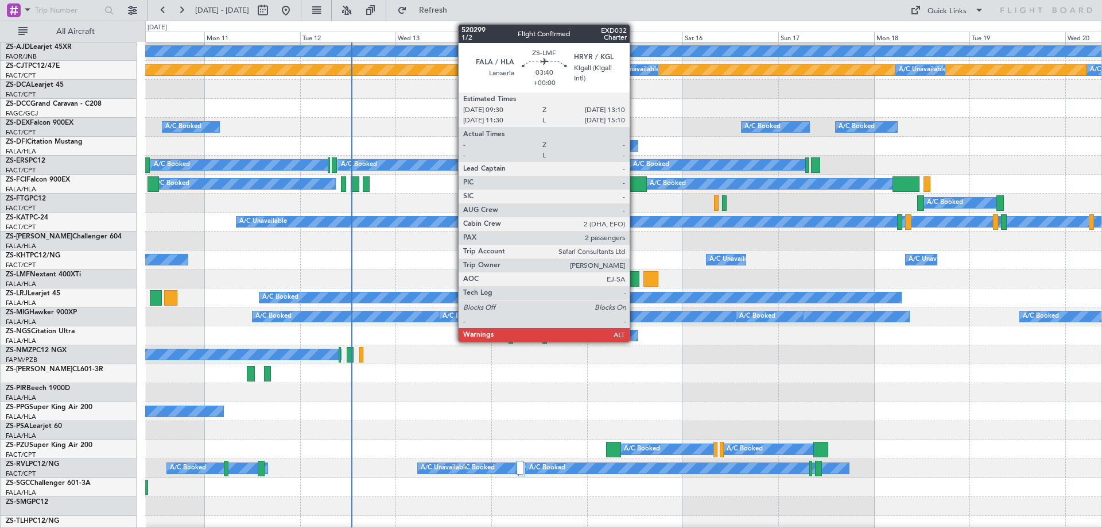
click at [634, 279] on div at bounding box center [632, 279] width 15 height 16
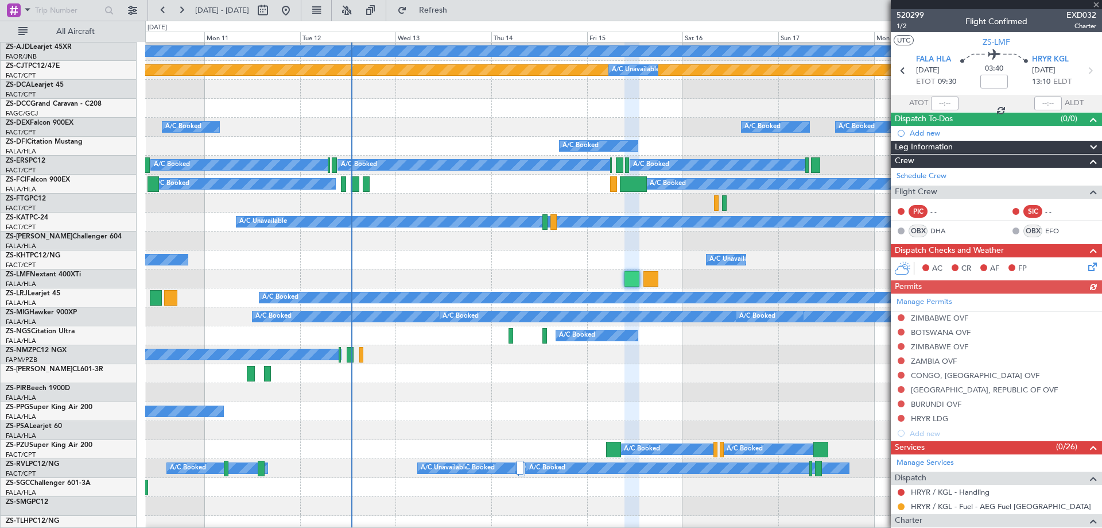
click at [1098, 6] on div at bounding box center [996, 4] width 211 height 9
click at [1098, 6] on span at bounding box center [1096, 5] width 11 height 10
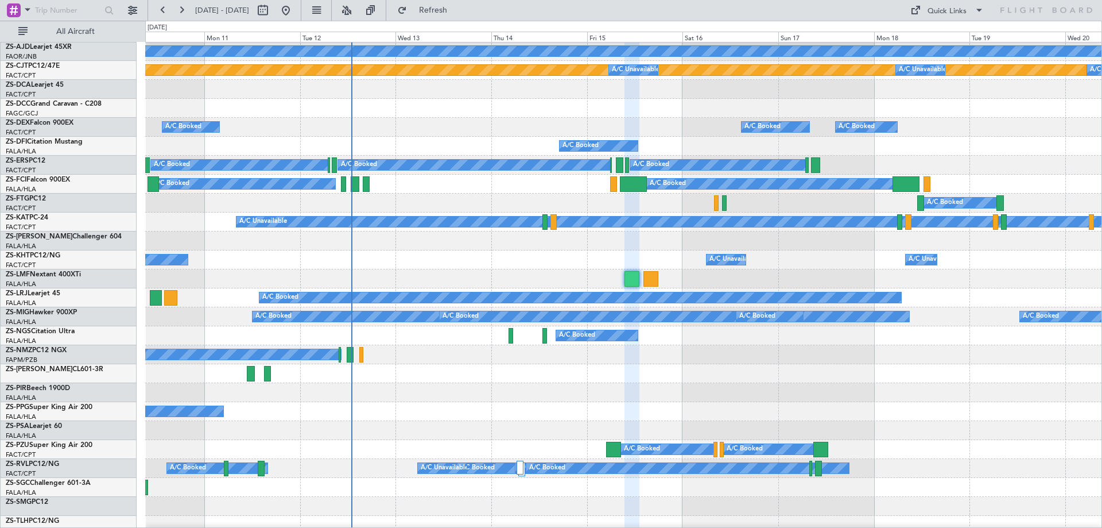
type input "0"
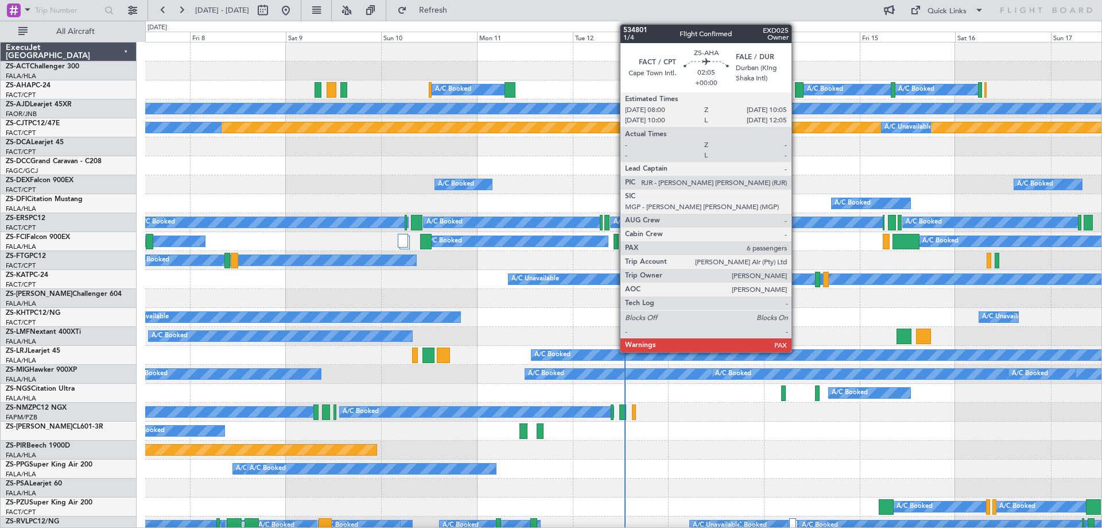
click at [797, 90] on div at bounding box center [799, 90] width 9 height 16
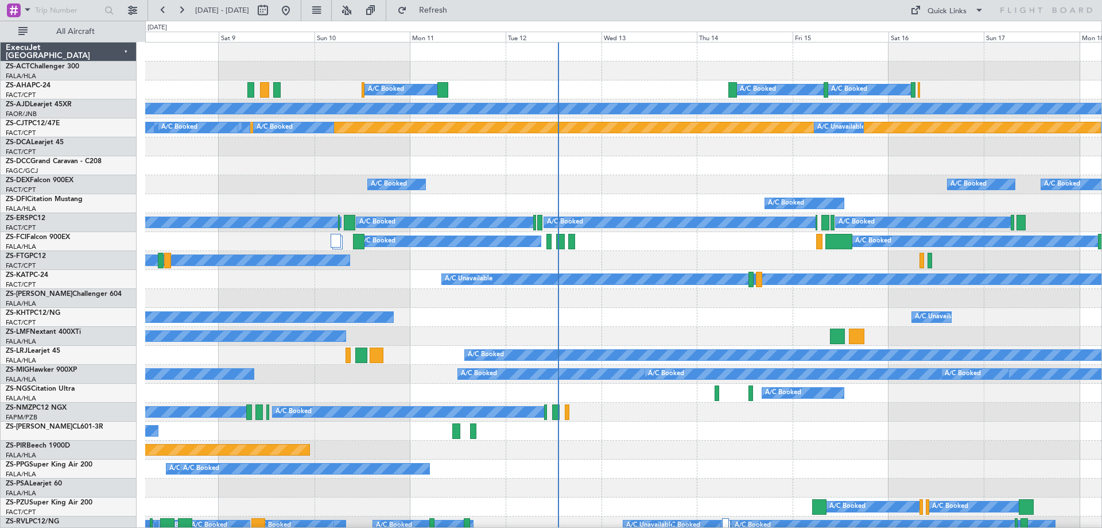
click at [647, 312] on div "A/C Unavailable A/C Unavailable A/C Unavailable" at bounding box center [623, 317] width 957 height 19
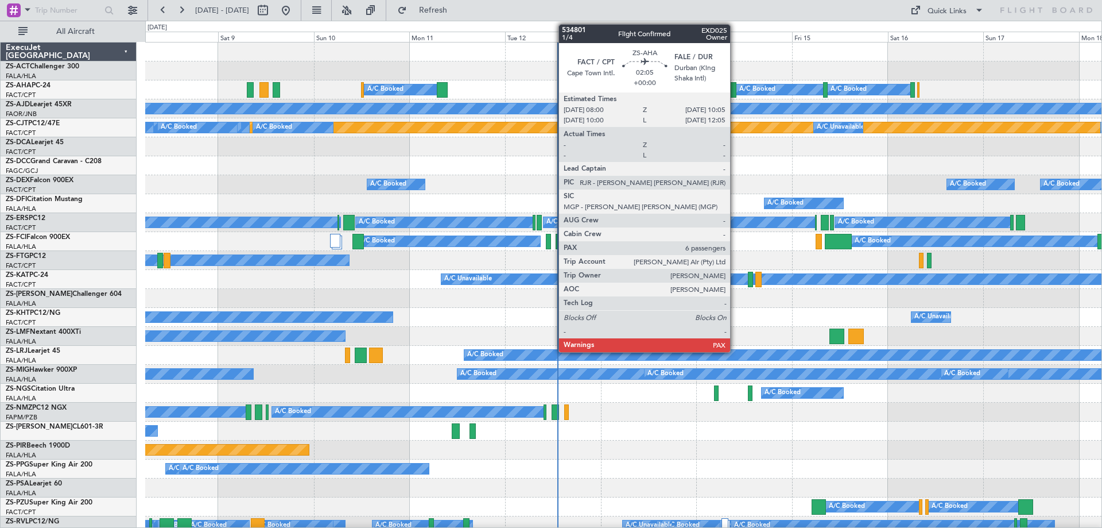
click at [736, 90] on div at bounding box center [732, 90] width 9 height 16
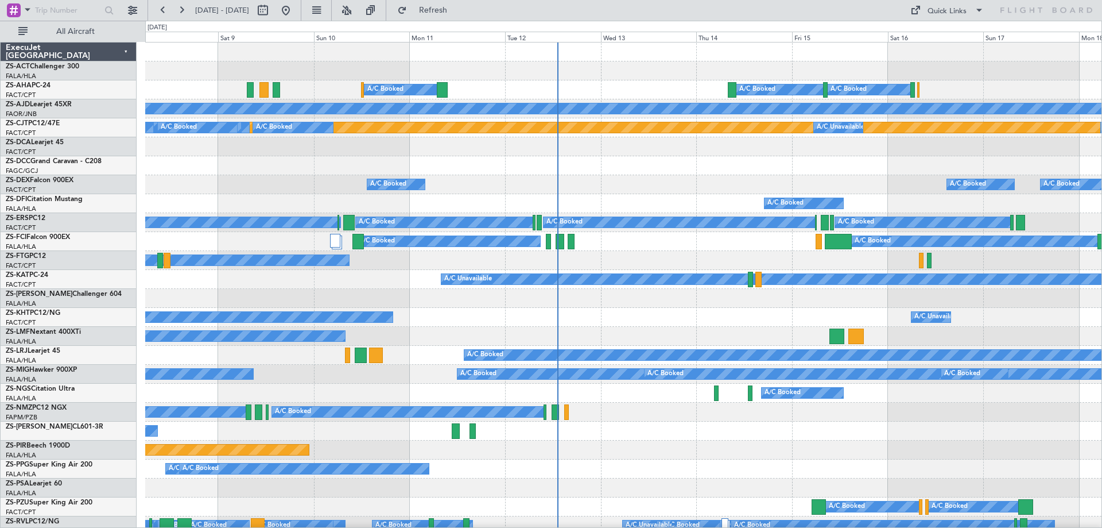
click at [780, 162] on div at bounding box center [623, 165] width 957 height 19
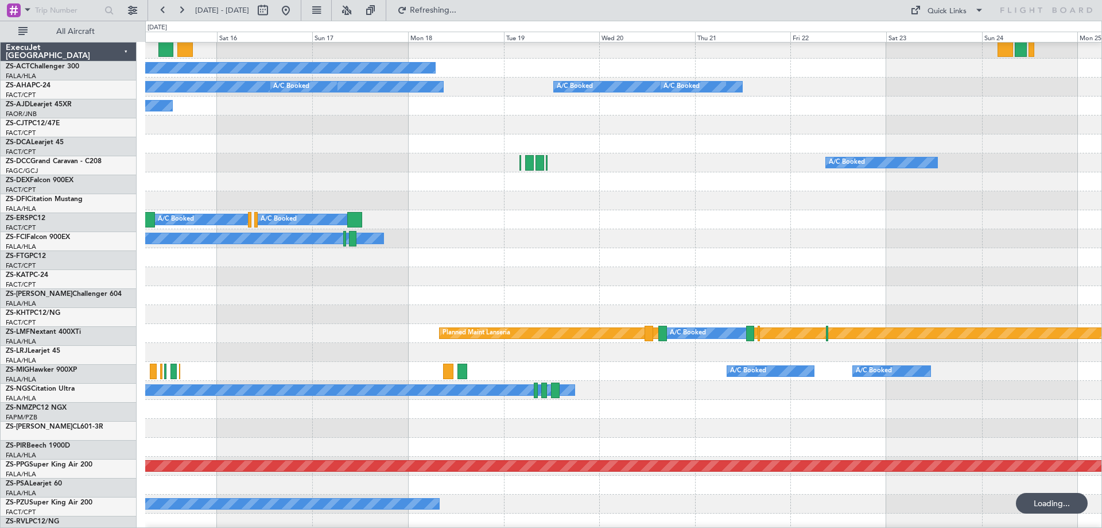
scroll to position [287, 0]
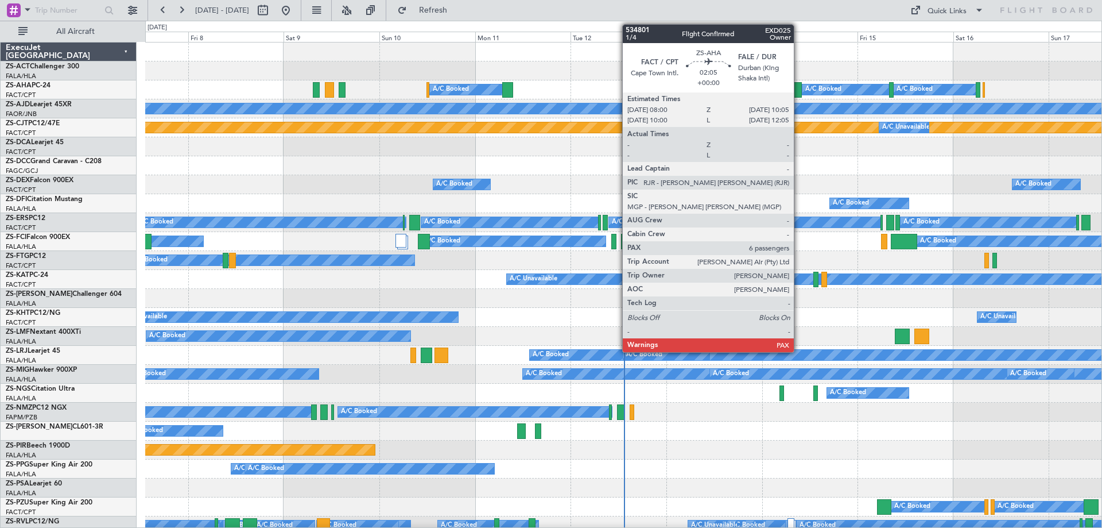
click at [799, 88] on div at bounding box center [798, 90] width 9 height 16
click at [796, 89] on div at bounding box center [798, 90] width 9 height 16
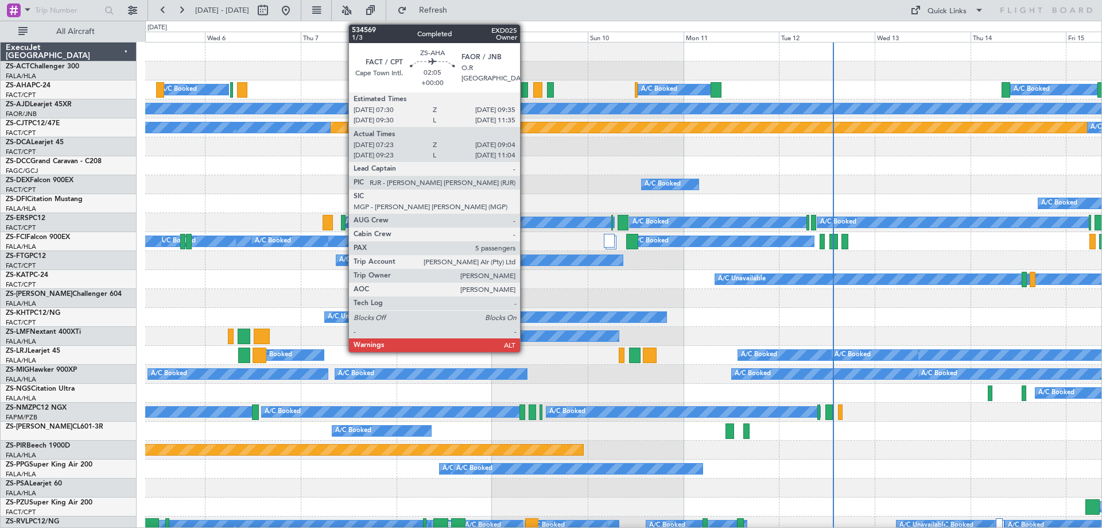
click at [525, 92] on div at bounding box center [524, 90] width 7 height 16
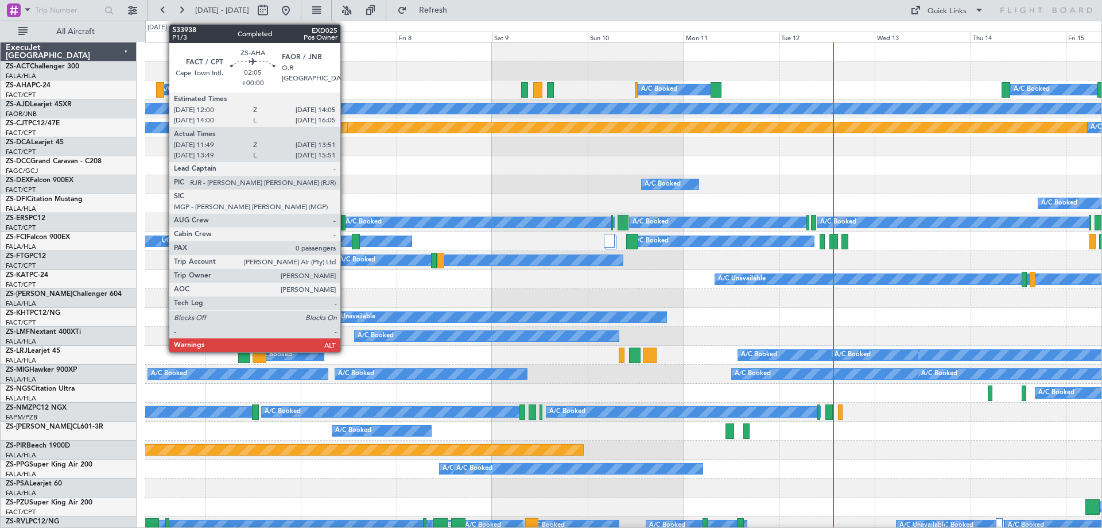
click at [163, 92] on div at bounding box center [160, 90] width 9 height 16
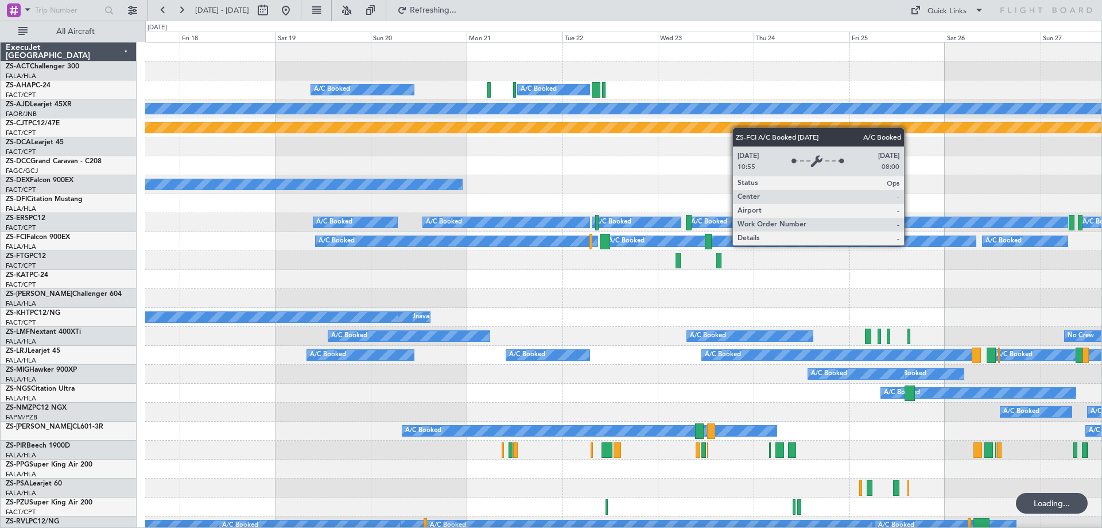
click at [6, 235] on div "A/C Booked A/C Booked A/C Booked Planned Maint Planned Maint Lanseria Planned M…" at bounding box center [551, 274] width 1102 height 507
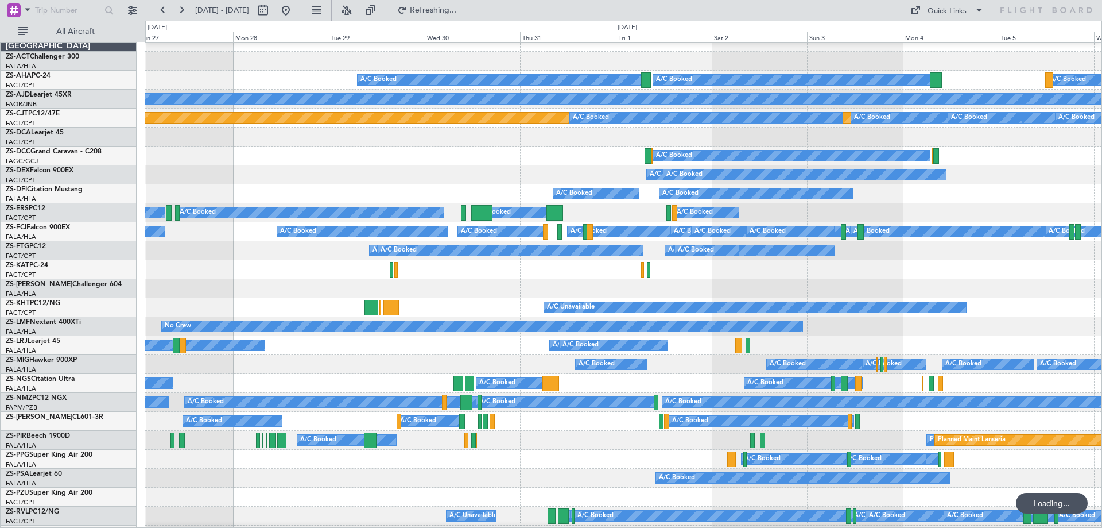
click at [63, 325] on div "A/C Booked A/C Booked A/C Booked Planned Maint Planned Maint Lanseria Planned M…" at bounding box center [551, 274] width 1102 height 507
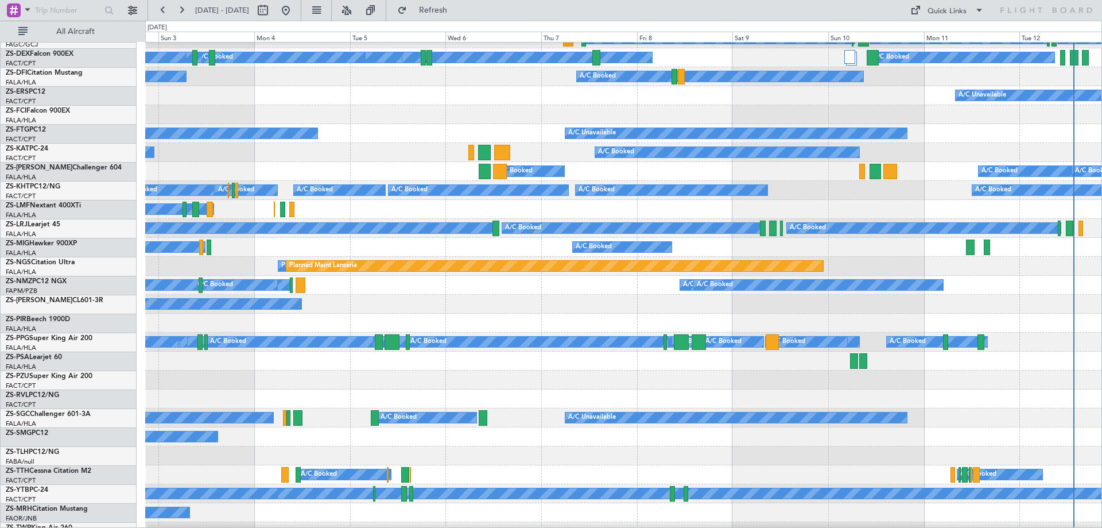
scroll to position [184, 0]
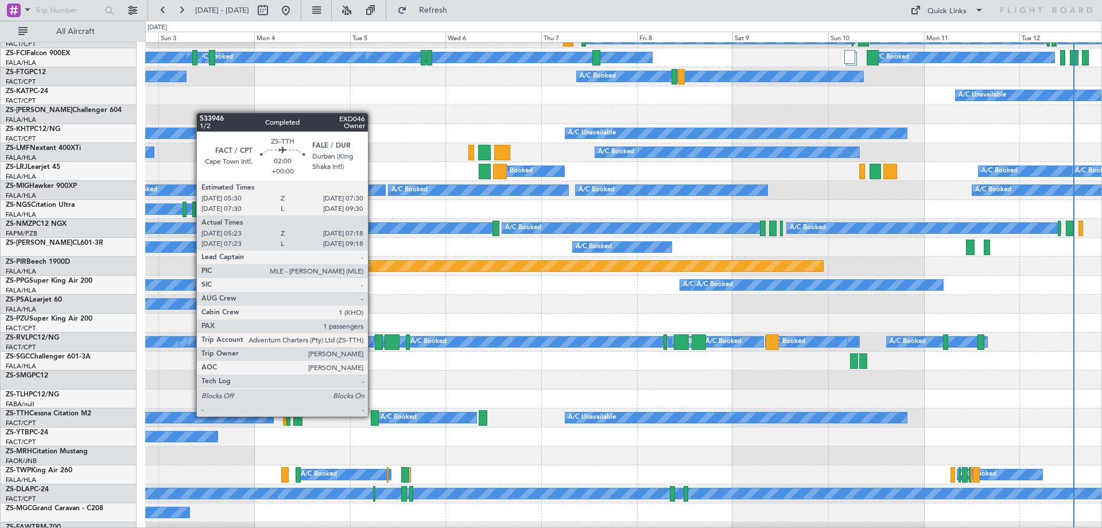
click at [373, 415] on div at bounding box center [375, 418] width 8 height 16
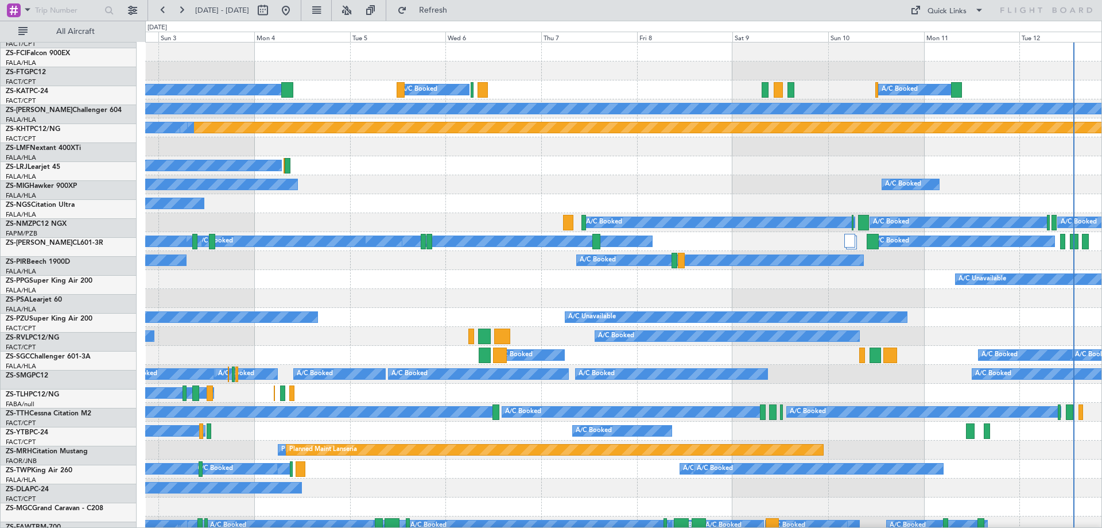
scroll to position [0, 0]
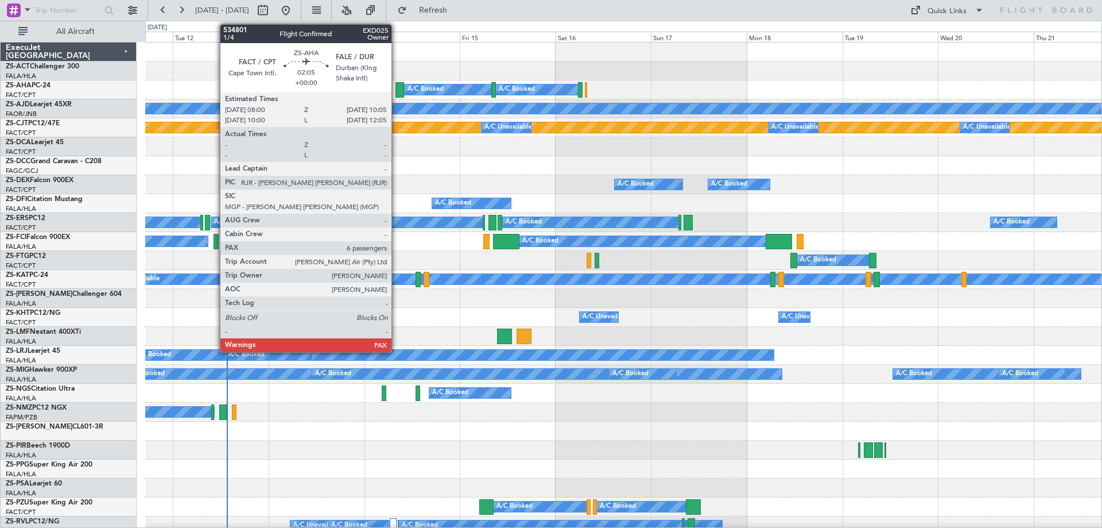
click at [397, 90] on div at bounding box center [400, 90] width 9 height 16
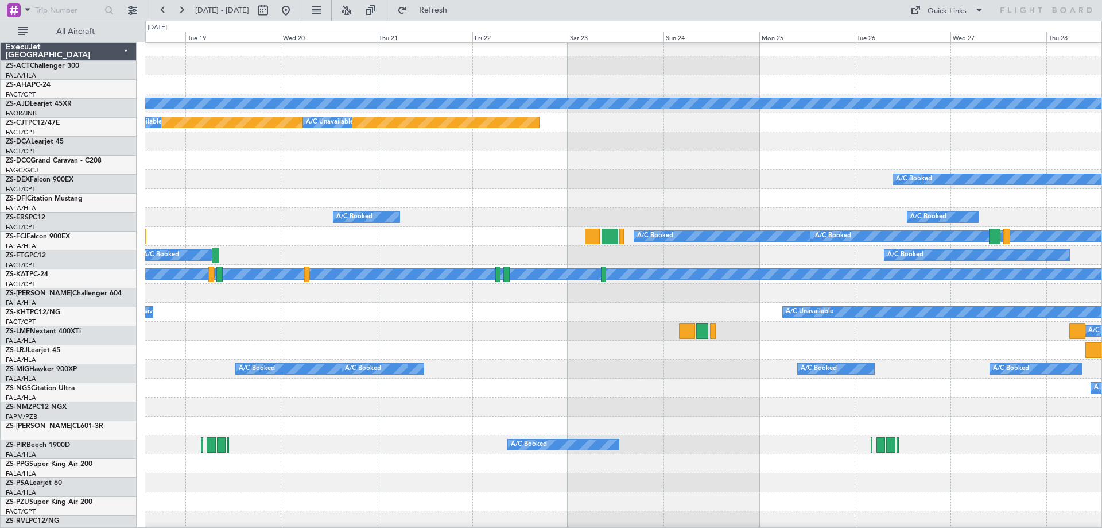
click at [142, 163] on div "A/C Booked Planned Maint Planned Maint A/C Unavailable A/C Unavailable A/C Book…" at bounding box center [551, 274] width 1102 height 507
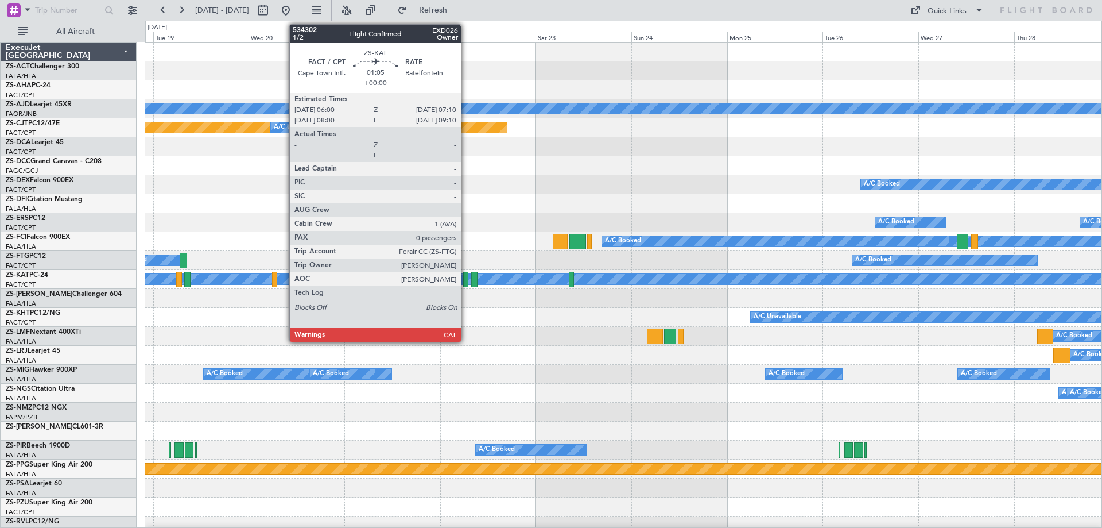
click at [466, 281] on div at bounding box center [465, 280] width 5 height 16
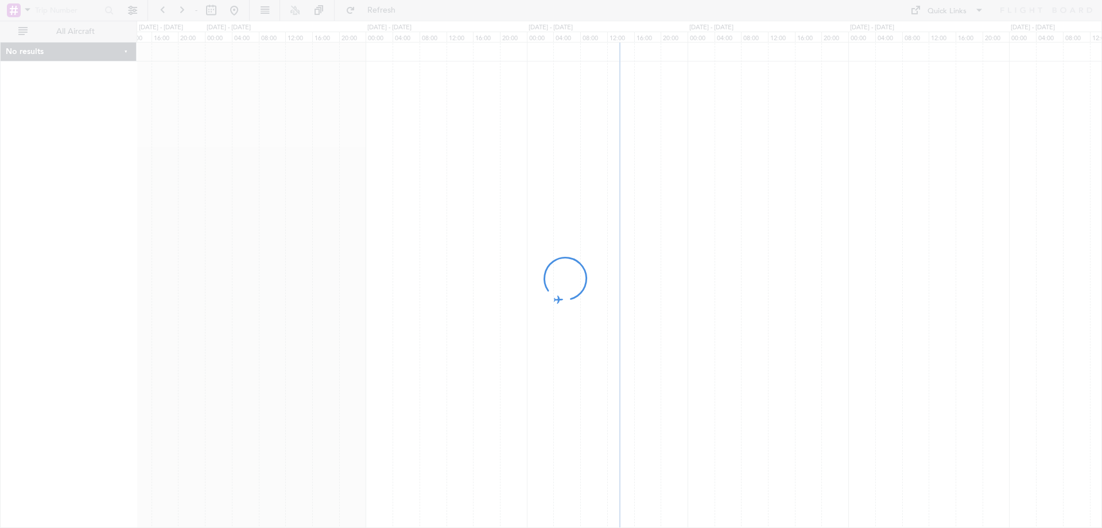
click at [836, 442] on div at bounding box center [551, 264] width 1102 height 528
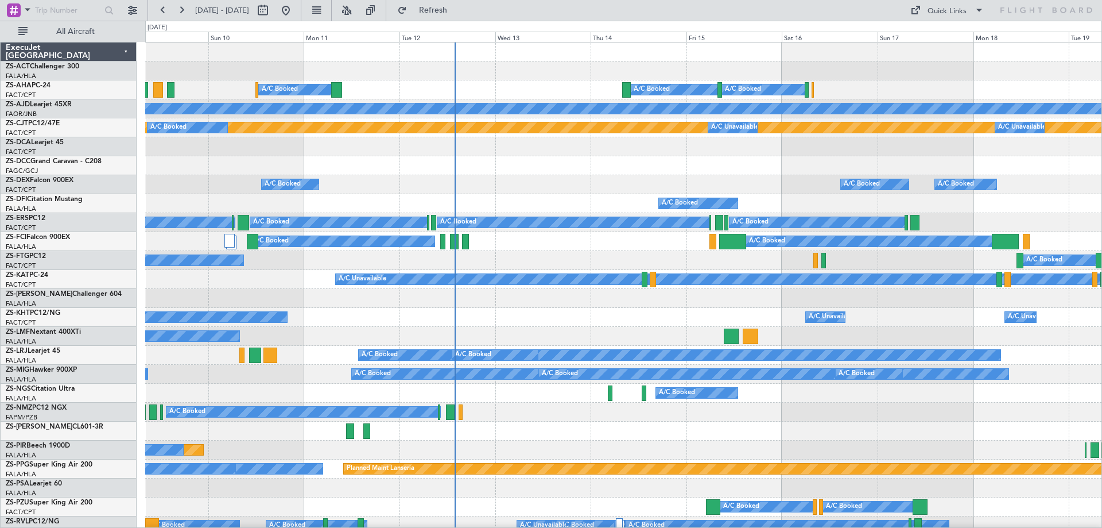
click at [715, 167] on div at bounding box center [623, 165] width 957 height 19
click at [687, 311] on div "A/C Unavailable A/C Unavailable A/C Unavailable" at bounding box center [623, 317] width 957 height 19
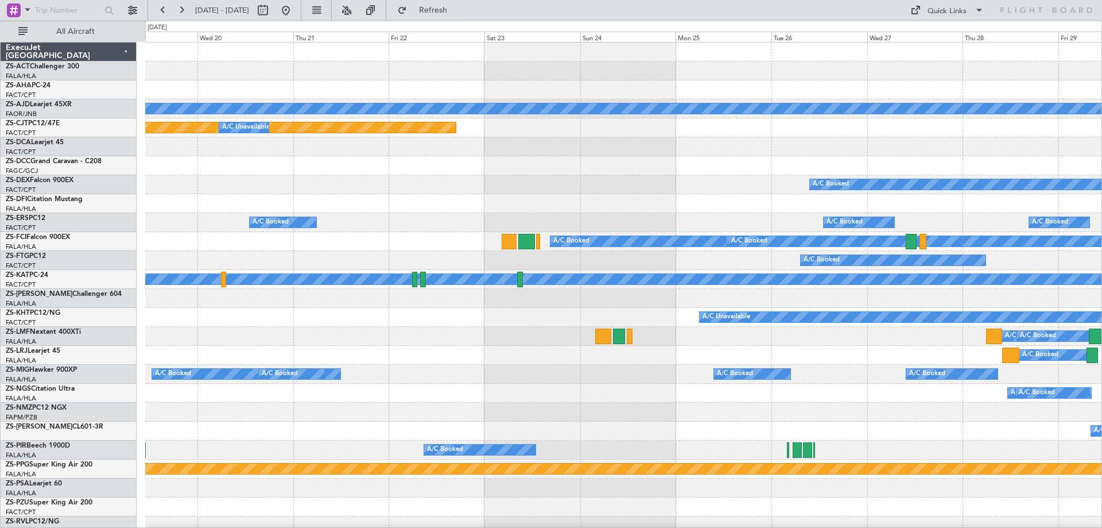
click at [319, 298] on div at bounding box center [623, 298] width 957 height 19
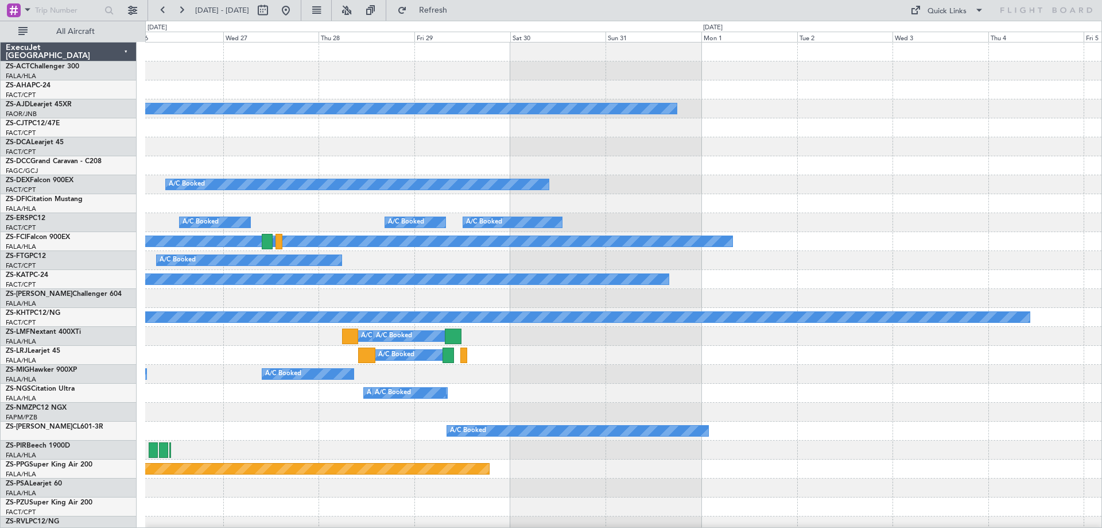
click at [343, 334] on div "A/C Booked A/C Booked" at bounding box center [623, 336] width 957 height 19
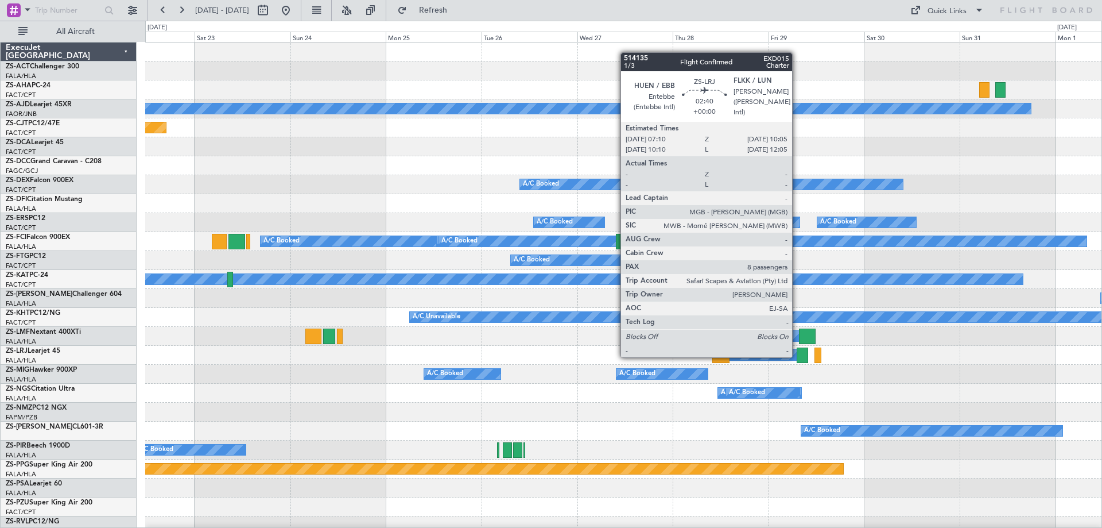
click at [798, 356] on div at bounding box center [803, 355] width 12 height 16
